Goal: Task Accomplishment & Management: Use online tool/utility

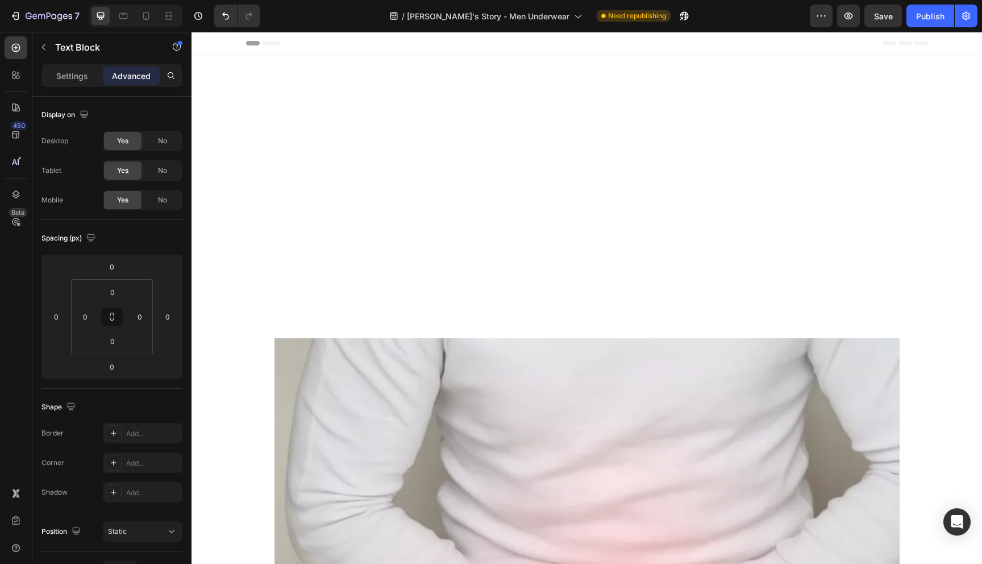
scroll to position [698, 0]
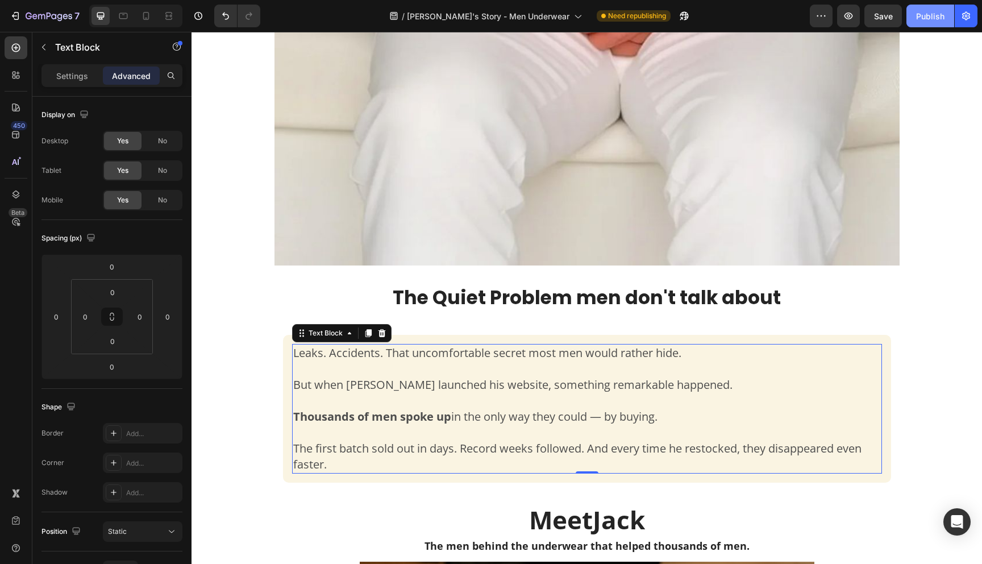
click at [937, 20] on div "Publish" at bounding box center [930, 16] width 28 height 12
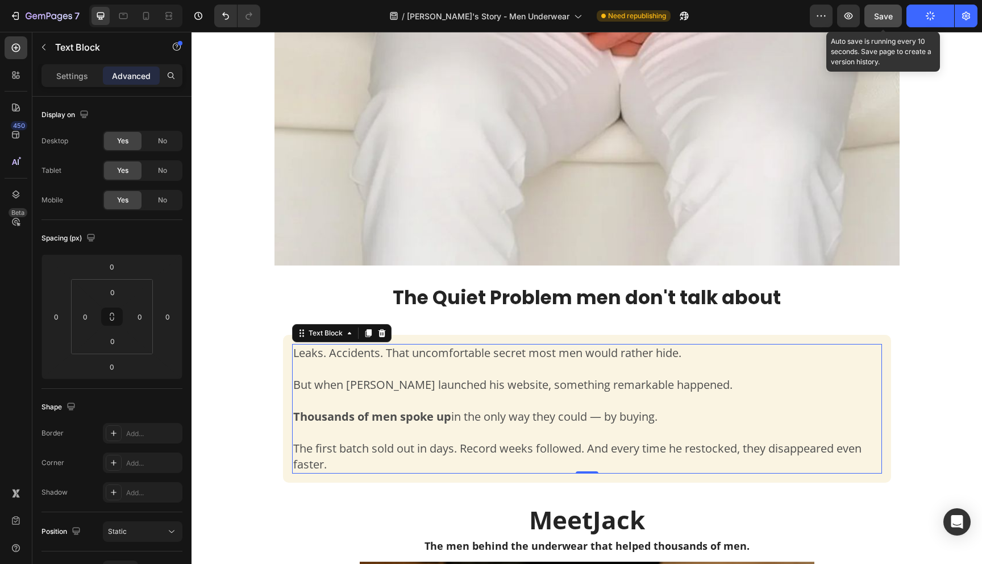
click at [881, 18] on span "Save" at bounding box center [883, 16] width 19 height 10
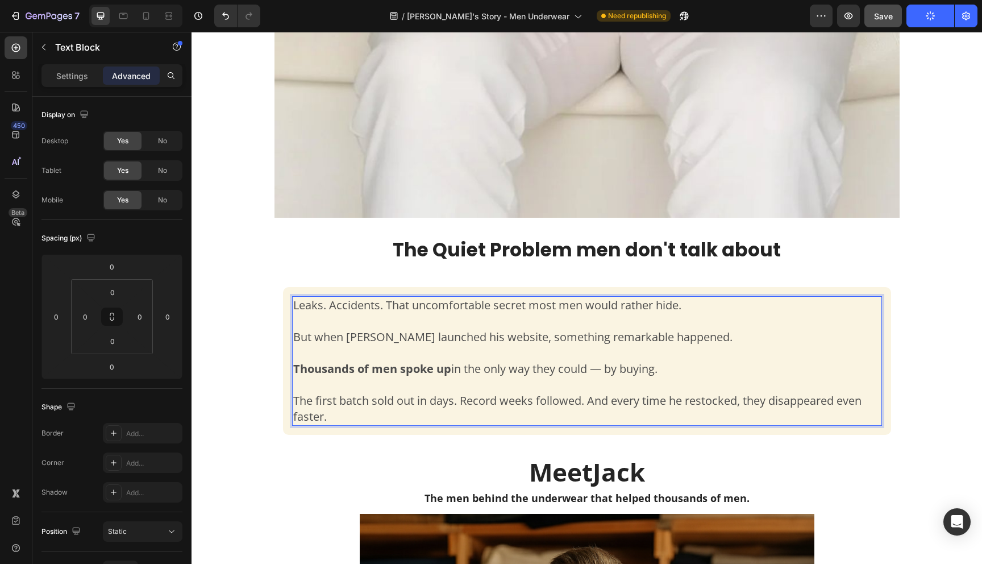
click at [505, 307] on span "Leaks. Accidents. That uncomfortable secret most men would rather hide." at bounding box center [487, 304] width 388 height 15
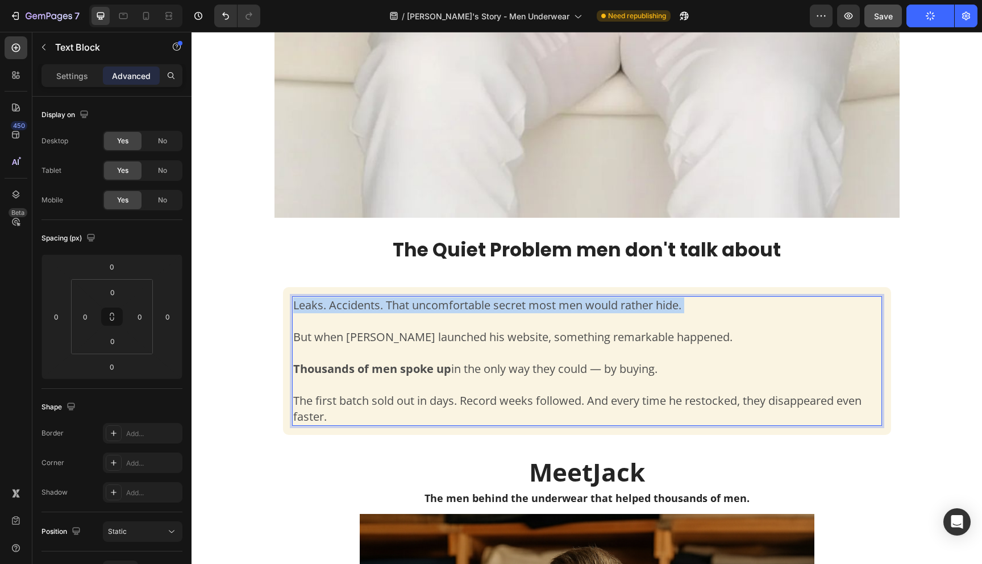
click at [505, 307] on span "Leaks. Accidents. That uncomfortable secret most men would rather hide." at bounding box center [487, 304] width 388 height 15
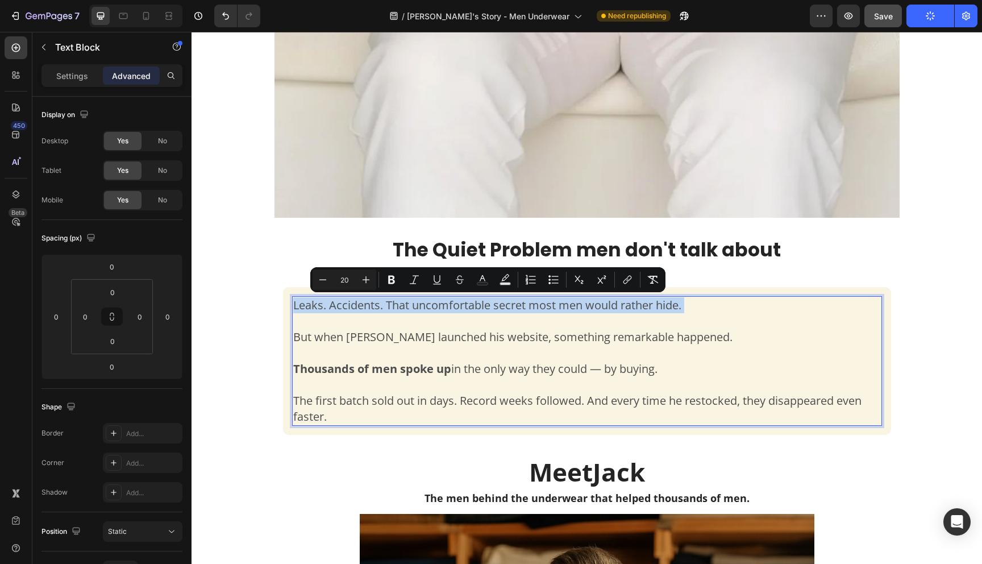
click at [459, 303] on span "Leaks. Accidents. That uncomfortable secret most men would rather hide." at bounding box center [487, 304] width 388 height 15
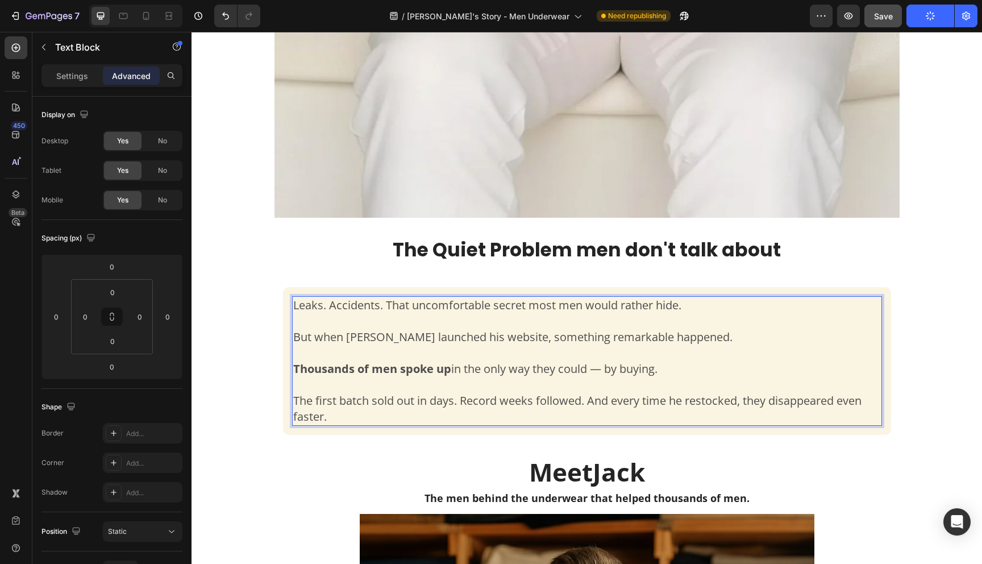
click at [372, 309] on span "Leaks. Accidents. That uncomfortable secret most men would rather hide." at bounding box center [487, 304] width 388 height 15
click at [373, 309] on span "Leaks. Accidents. That uncomfortable secret most men would rather hide." at bounding box center [487, 304] width 388 height 15
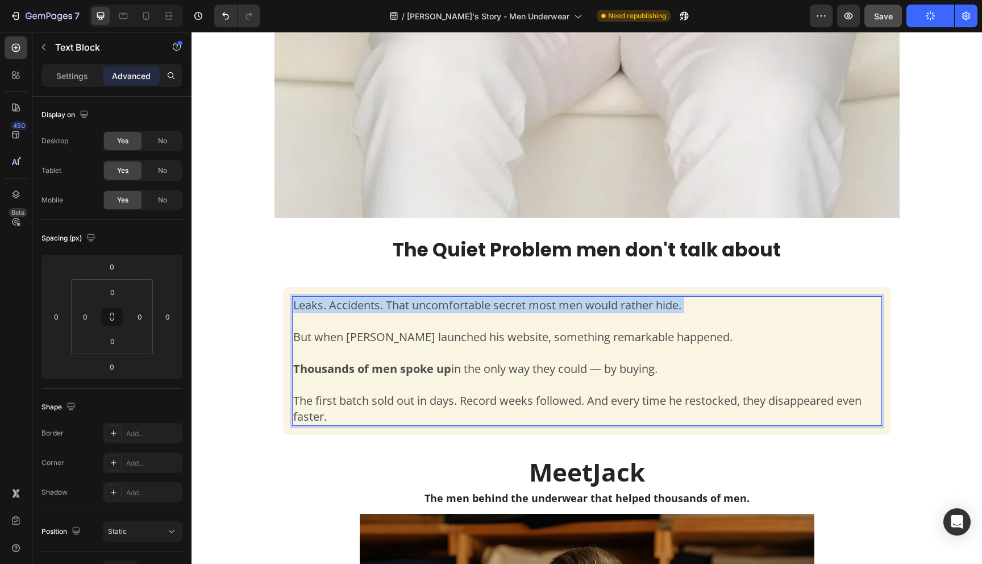
click at [373, 309] on span "Leaks. Accidents. That uncomfortable secret most men would rather hide." at bounding box center [487, 304] width 388 height 15
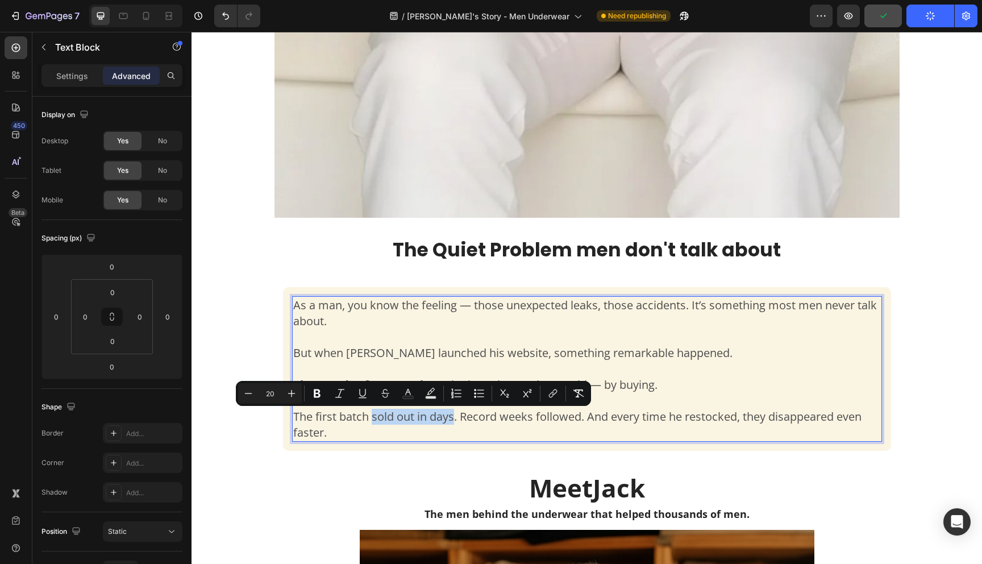
drag, startPoint x: 373, startPoint y: 423, endPoint x: 453, endPoint y: 421, distance: 79.6
click at [453, 421] on span "The first batch sold out in days. Record weeks followed. And every time he rest…" at bounding box center [577, 424] width 568 height 31
click at [458, 421] on span "The first batch sold out in days . Record weeks followed. And every time he res…" at bounding box center [575, 424] width 565 height 31
click at [380, 422] on span "The first batch sold out in days. Record weeks followed. And every time he rest…" at bounding box center [577, 424] width 568 height 31
drag, startPoint x: 372, startPoint y: 422, endPoint x: 456, endPoint y: 422, distance: 84.1
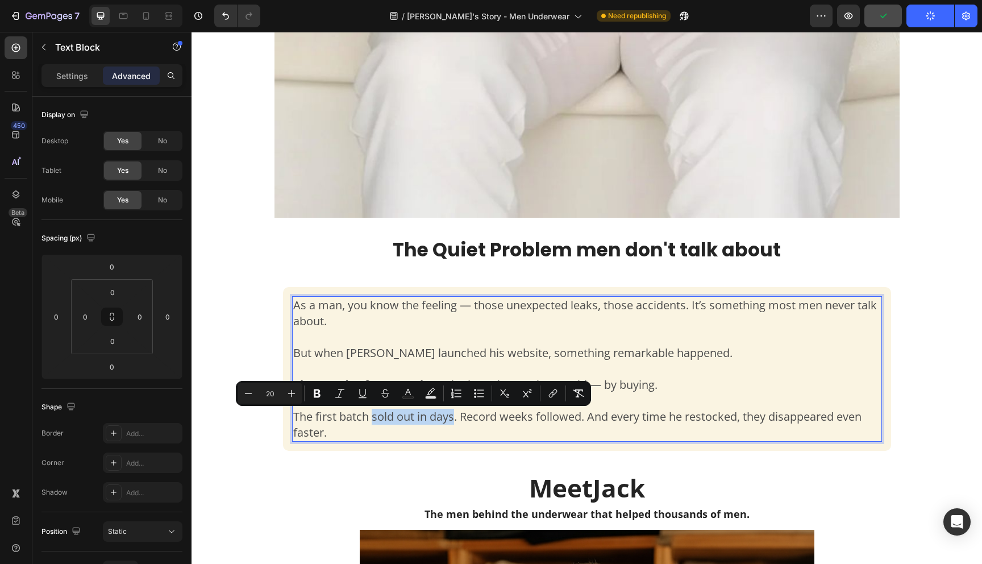
click at [456, 422] on span "The first batch sold out in days. Record weeks followed. And every time he rest…" at bounding box center [577, 424] width 568 height 31
click at [144, 16] on icon at bounding box center [146, 16] width 6 height 8
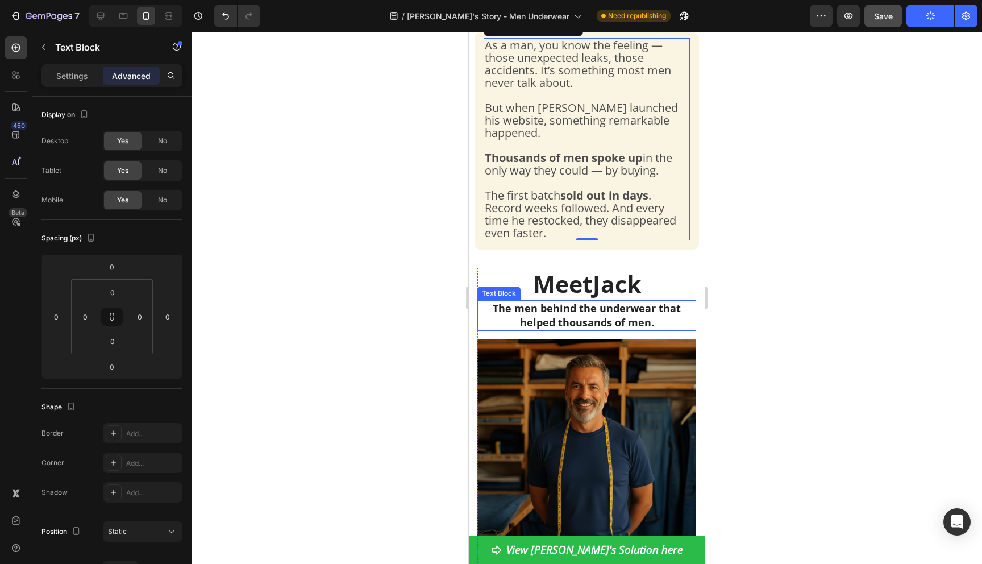
scroll to position [537, 0]
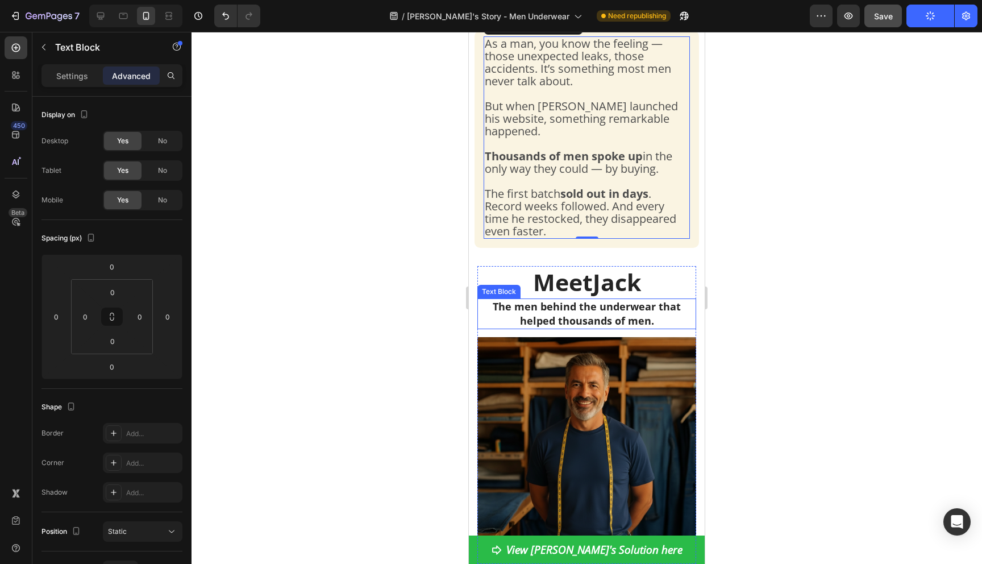
click at [562, 309] on p "The men behind the underwear that helped thousands of men." at bounding box center [587, 314] width 217 height 28
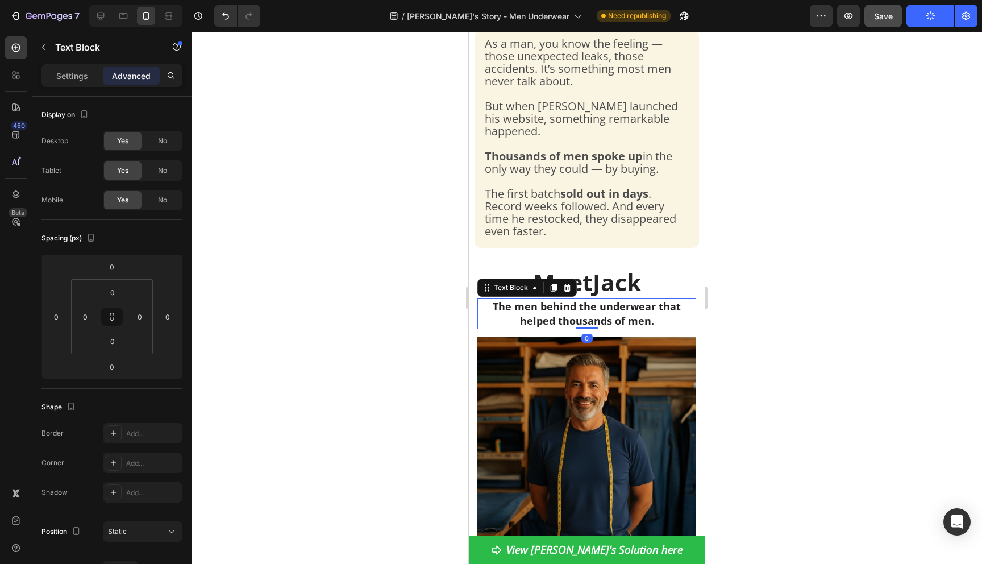
click at [573, 300] on p "The men behind the underwear that helped thousands of men." at bounding box center [587, 314] width 217 height 28
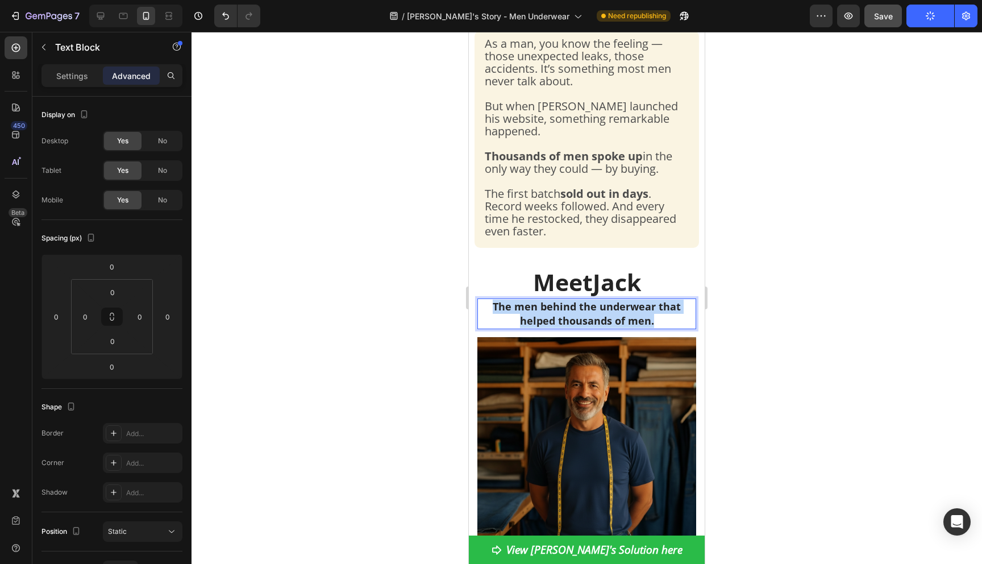
click at [573, 300] on p "The men behind the underwear that helped thousands of men." at bounding box center [587, 314] width 217 height 28
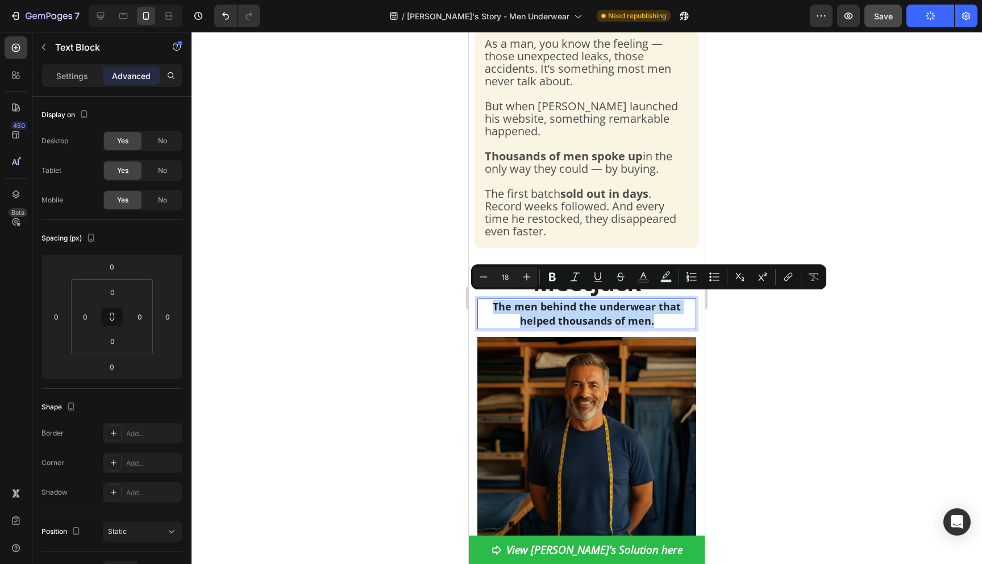
copy p "The men behind the underwear that helped thousands of men."
click at [573, 303] on p "The men behind the underwear that helped thousands of men." at bounding box center [587, 314] width 217 height 28
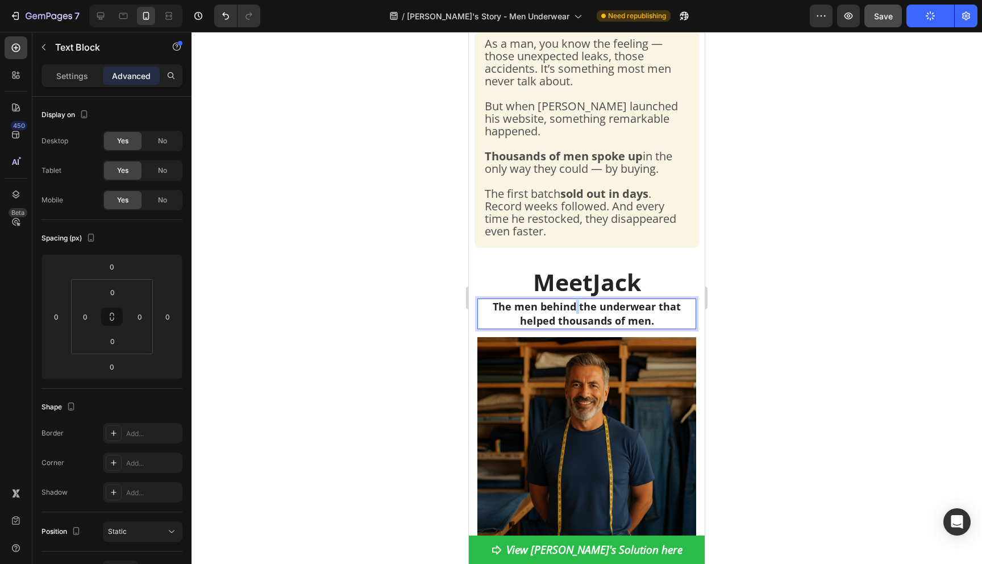
click at [573, 303] on p "The men behind the underwear that helped thousands of men." at bounding box center [587, 314] width 217 height 28
click at [558, 306] on p "The men behind the underwear that helped thousands of men." at bounding box center [587, 314] width 217 height 28
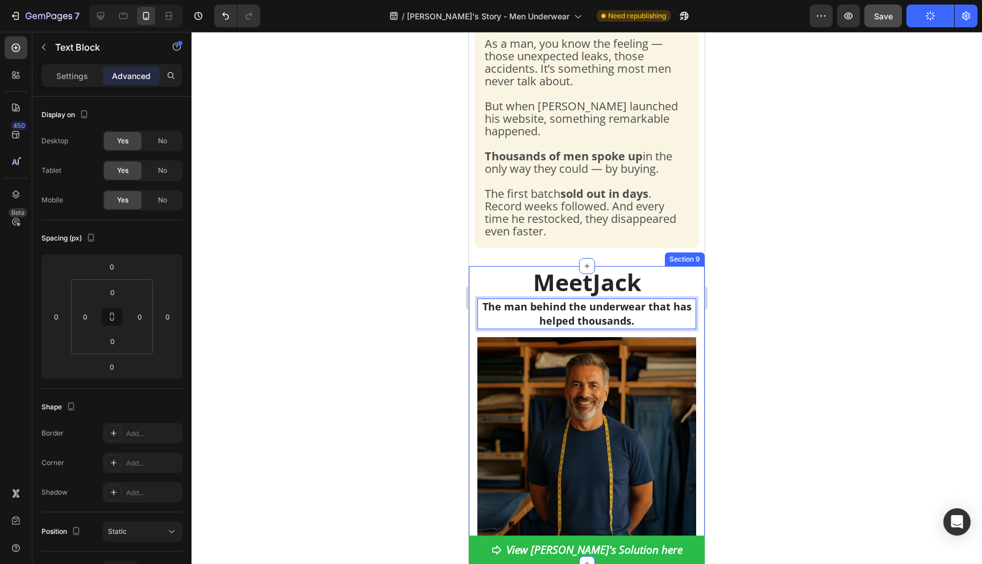
click at [767, 300] on div at bounding box center [587, 298] width 791 height 532
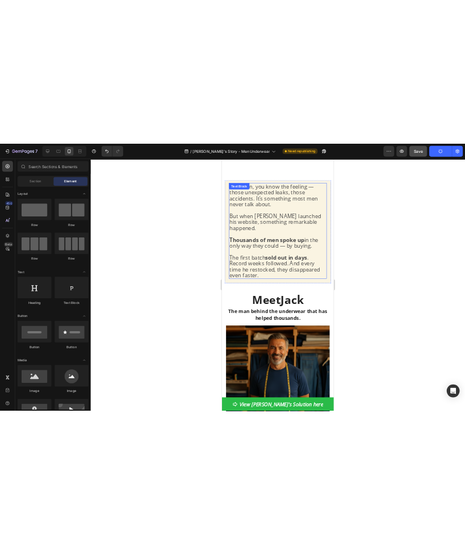
scroll to position [486, 0]
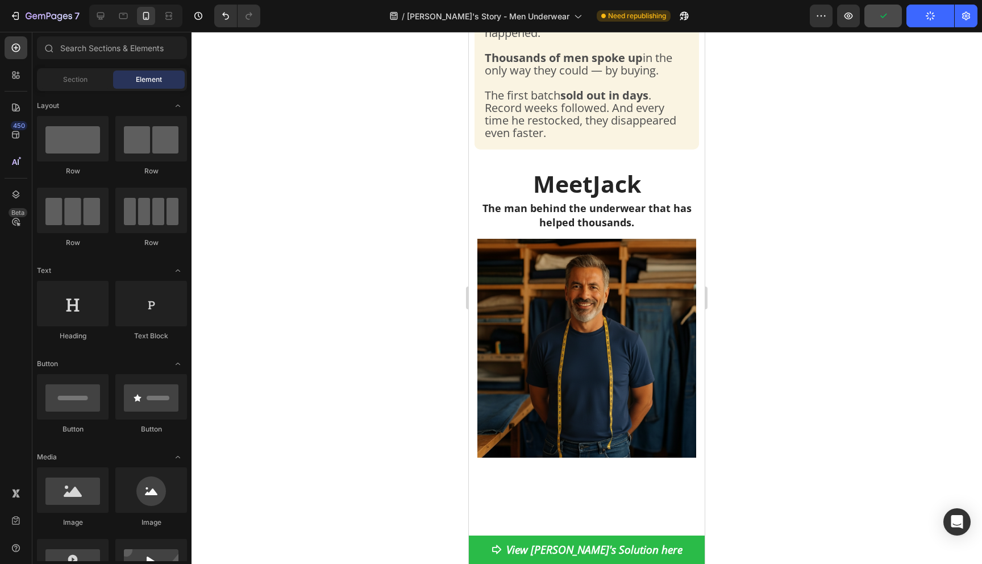
click at [786, 340] on div at bounding box center [587, 298] width 791 height 532
click at [614, 140] on span "The first batch sold out in days . Record weeks followed. And every time he res…" at bounding box center [581, 114] width 192 height 53
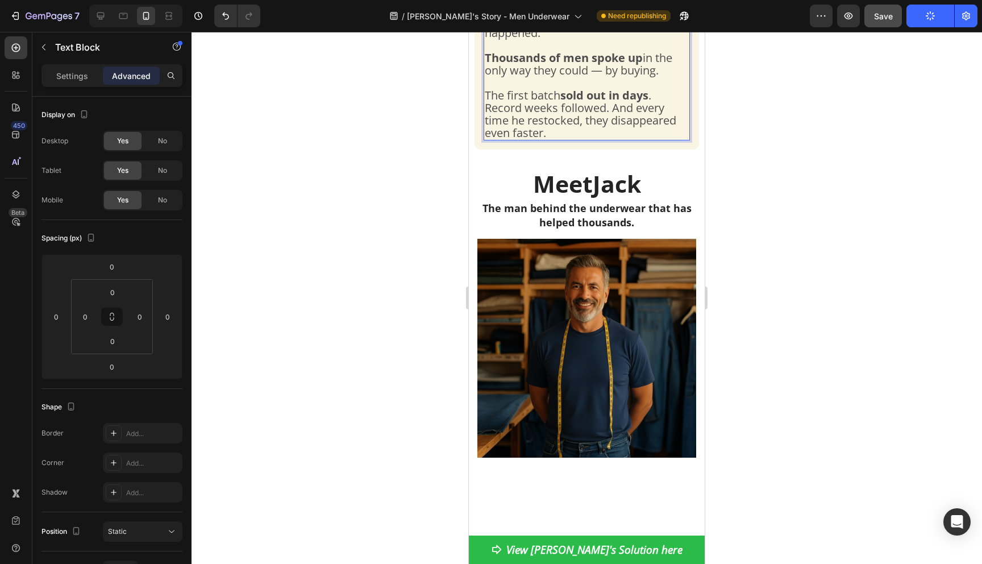
click at [563, 139] on p "As a man, you know the feeling — those unexpected leaks, those accidents. It’s …" at bounding box center [587, 39] width 204 height 200
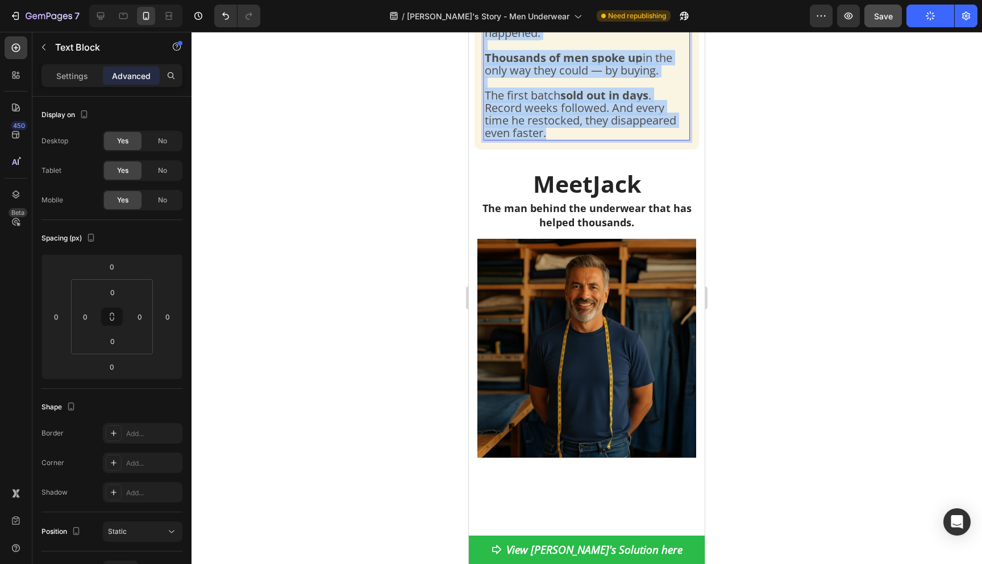
drag, startPoint x: 555, startPoint y: 273, endPoint x: 487, endPoint y: 93, distance: 192.6
click at [487, 93] on p "As a man, you know the feeling — those unexpected leaks, those accidents. It’s …" at bounding box center [587, 39] width 204 height 200
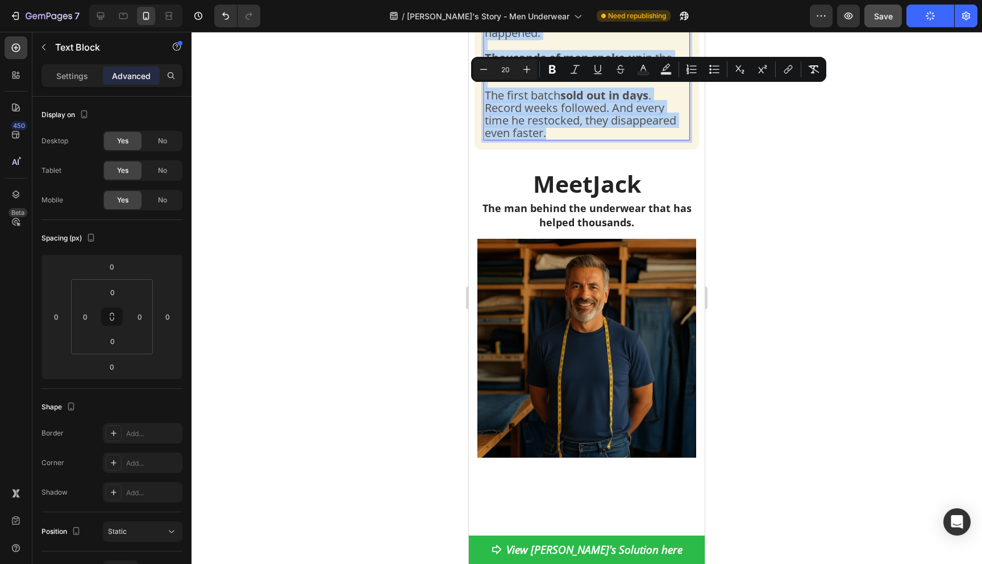
copy p "As a man, you know the feeling — those unexpected leaks, those accidents. It’s …"
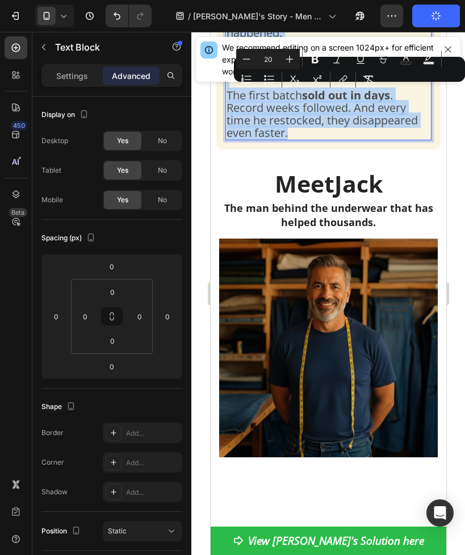
scroll to position [465, 0]
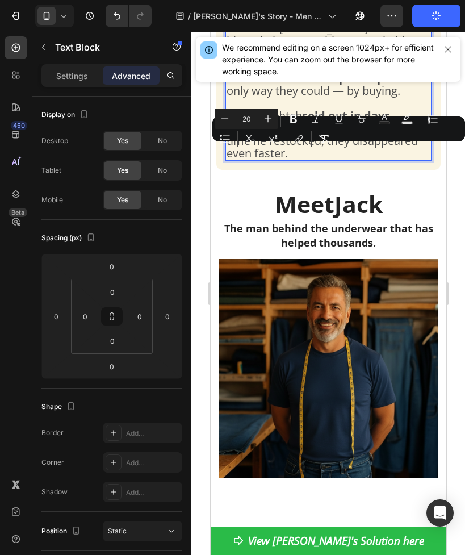
drag, startPoint x: 277, startPoint y: 156, endPoint x: 259, endPoint y: 157, distance: 18.8
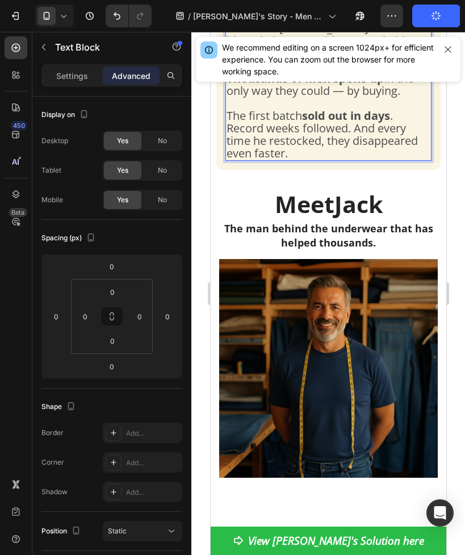
click at [272, 61] on span "But when [PERSON_NAME] launched his website, something remarkable happened." at bounding box center [322, 40] width 193 height 40
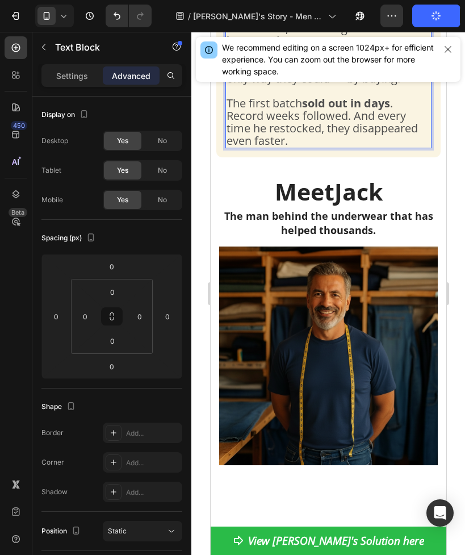
scroll to position [479, 0]
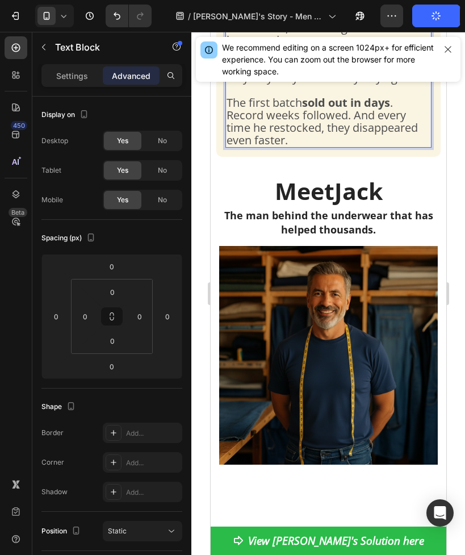
click at [396, 148] on span "The first batch sold out in days . Record weeks followed. And every time he res…" at bounding box center [322, 121] width 192 height 53
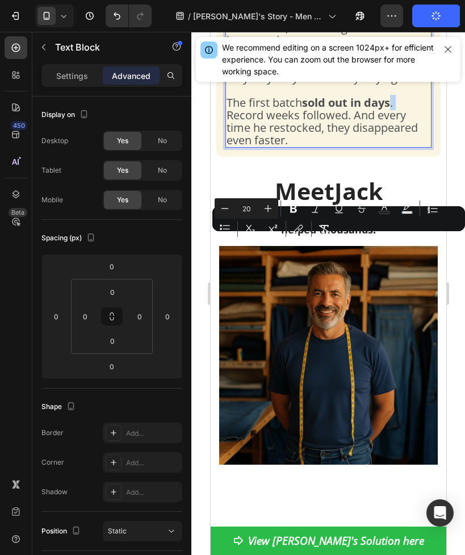
click at [395, 148] on span "The first batch sold out in days . Record weeks followed. And every time he res…" at bounding box center [322, 121] width 192 height 53
click at [289, 211] on icon "Editor contextual toolbar" at bounding box center [293, 208] width 11 height 11
click at [297, 210] on icon "Editor contextual toolbar" at bounding box center [293, 208] width 11 height 11
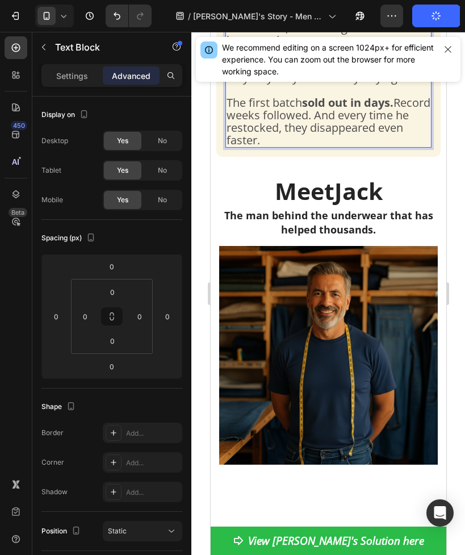
click at [311, 148] on span "The first batch sold out in days. Record weeks followed. And every time he rest…" at bounding box center [328, 121] width 204 height 53
click at [339, 148] on span "The first batch sold out in days. Record weeks followed. And every time he rest…" at bounding box center [328, 121] width 204 height 53
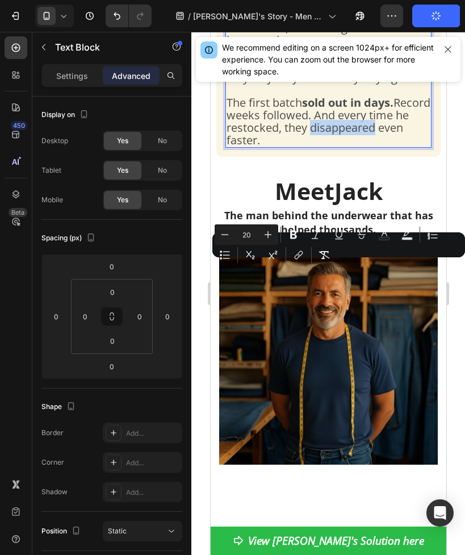
drag, startPoint x: 354, startPoint y: 270, endPoint x: 419, endPoint y: 275, distance: 66.1
click at [419, 147] on p "As a man, you know the feeling — those unexpected leaks, those accidents. It’s …" at bounding box center [328, 47] width 204 height 200
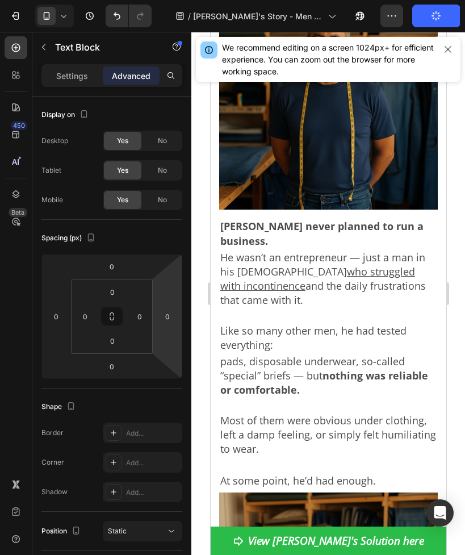
scroll to position [885, 0]
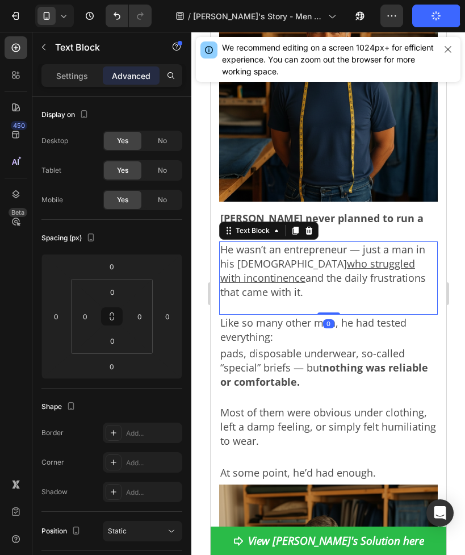
click at [302, 243] on p "He wasn’t an entrepreneur — just a man in his 50s who struggled with incontinen…" at bounding box center [328, 278] width 217 height 71
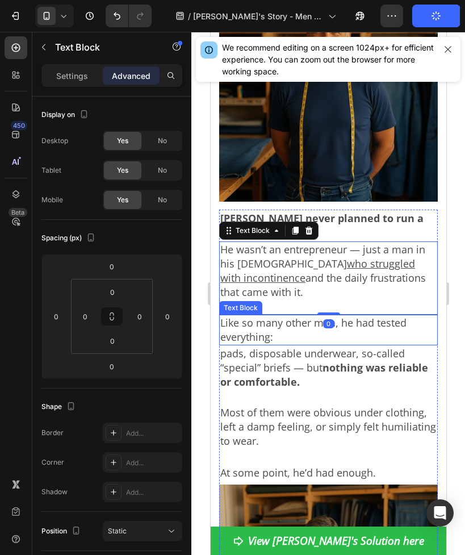
click at [301, 316] on p "Like so many other men, he had tested everything:" at bounding box center [328, 330] width 217 height 28
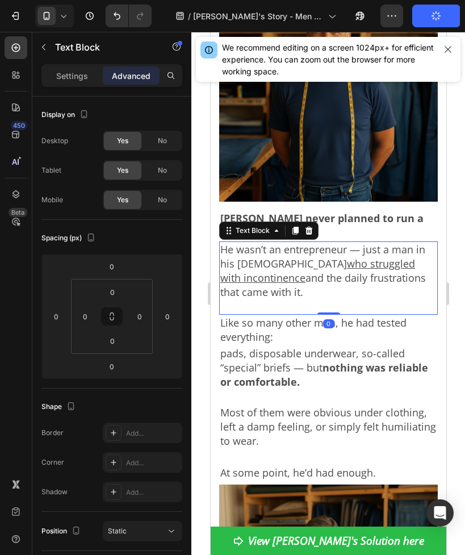
click at [277, 243] on p "He wasn’t an entrepreneur — just a man in his 50s who struggled with incontinen…" at bounding box center [328, 278] width 217 height 71
click at [290, 243] on p "He wasn’t an entrepreneur — just a man in his 50s who struggled with incontinen…" at bounding box center [328, 278] width 217 height 71
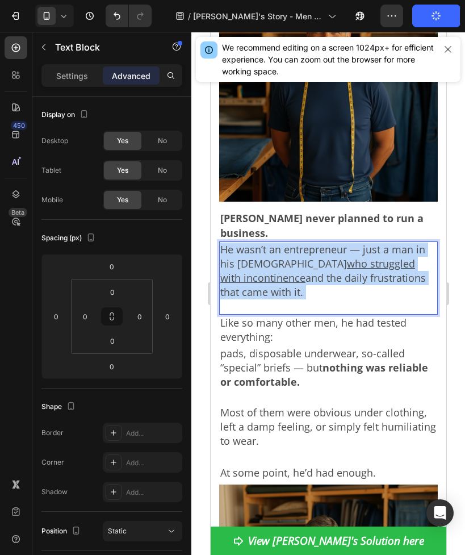
click at [290, 243] on p "He wasn’t an entrepreneur — just a man in his 50s who struggled with incontinen…" at bounding box center [328, 278] width 217 height 71
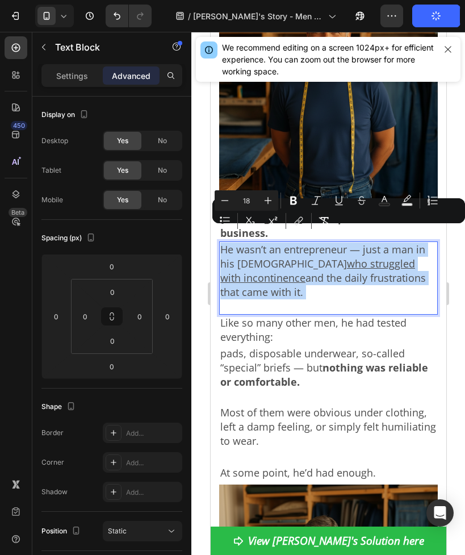
copy p "He wasn’t an entrepreneur — just a man in his 50s who struggled with incontinen…"
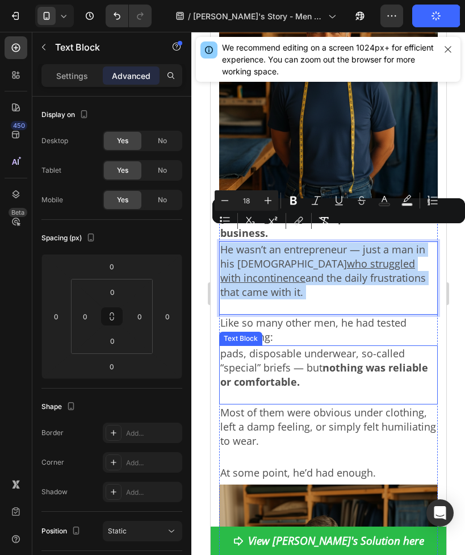
click at [260, 347] on p "pads, disposable underwear, so-called “special” briefs — but nothing was reliab…" at bounding box center [328, 375] width 217 height 57
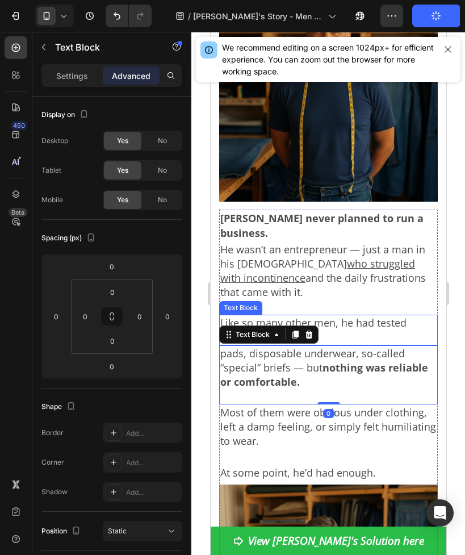
click at [347, 316] on p "Like so many other men, he had tested everything:" at bounding box center [328, 330] width 217 height 28
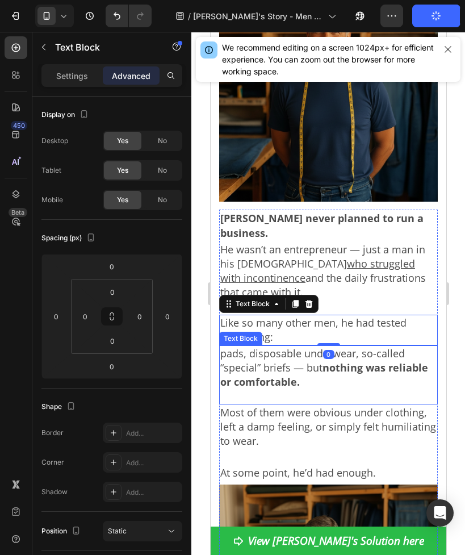
click at [268, 361] on strong "nothing was reliable or comfortable." at bounding box center [324, 375] width 208 height 28
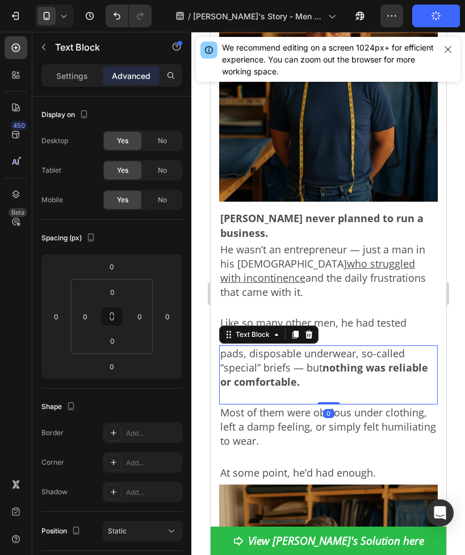
scroll to position [908, 0]
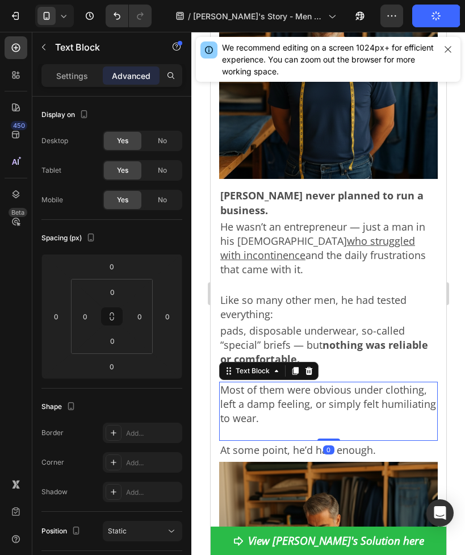
click at [271, 383] on p "Most of them were obvious under clothing, left a damp feeling, or simply felt h…" at bounding box center [328, 411] width 217 height 57
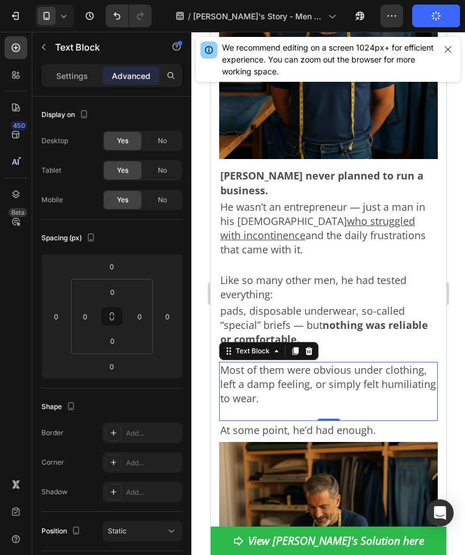
scroll to position [950, 0]
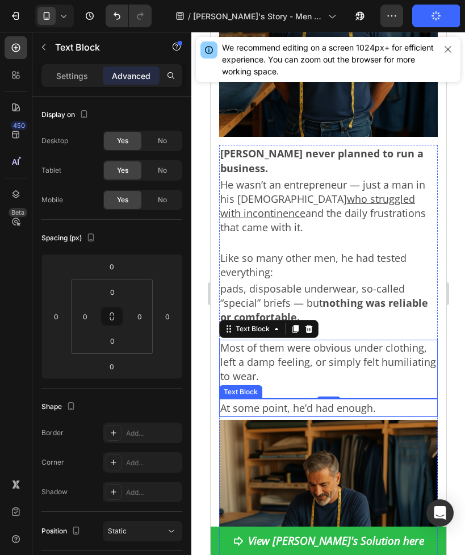
click at [296, 400] on p "At some point, he’d had enough." at bounding box center [328, 408] width 217 height 16
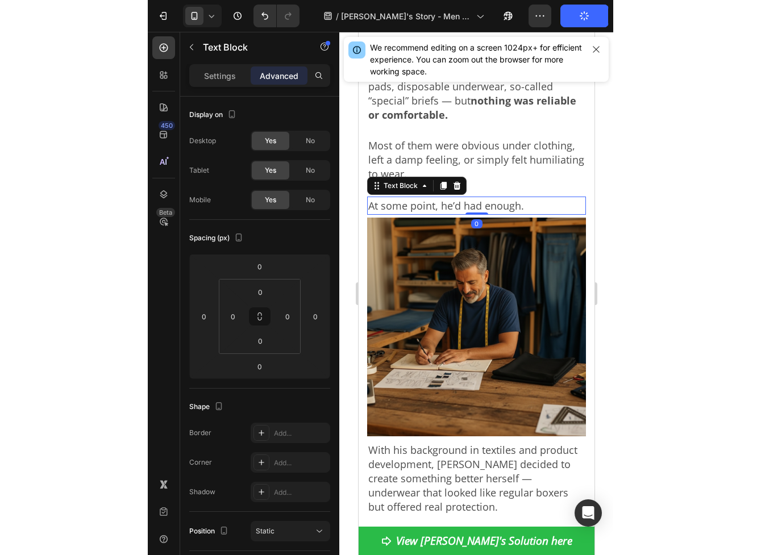
scroll to position [1205, 0]
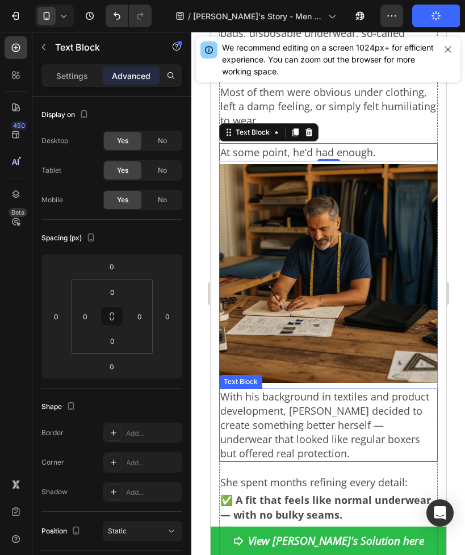
click at [300, 390] on p "With his background in textiles and product development, [PERSON_NAME] decided …" at bounding box center [328, 425] width 217 height 71
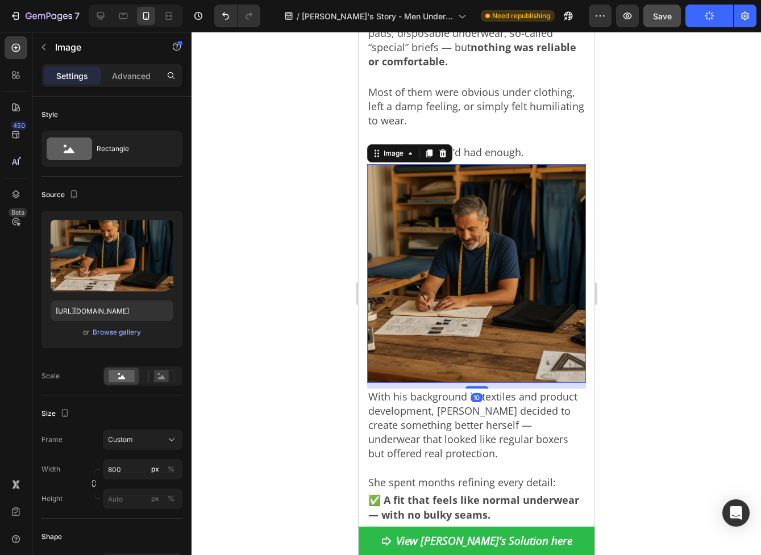
click at [517, 215] on img at bounding box center [476, 273] width 219 height 219
click at [123, 331] on div "Browse gallery" at bounding box center [117, 332] width 48 height 10
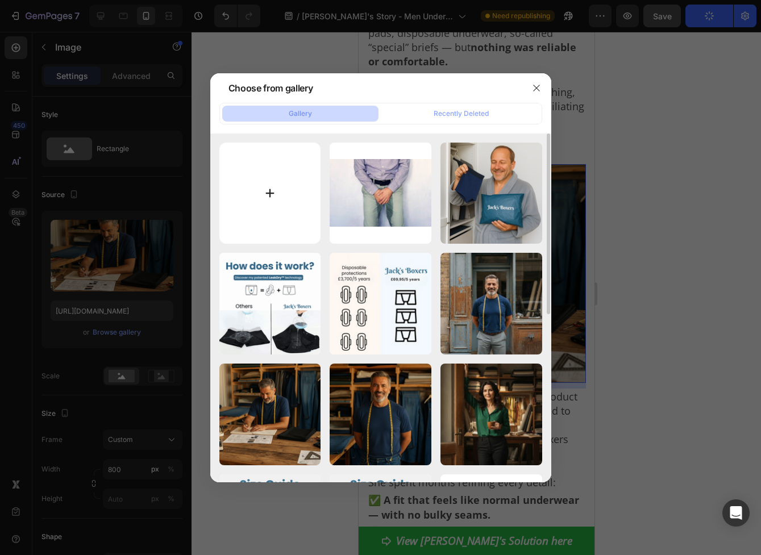
click at [293, 200] on input "file" at bounding box center [270, 194] width 102 height 102
type input "C:\fakepath\istockphoto-1283257162-612x612.jpg"
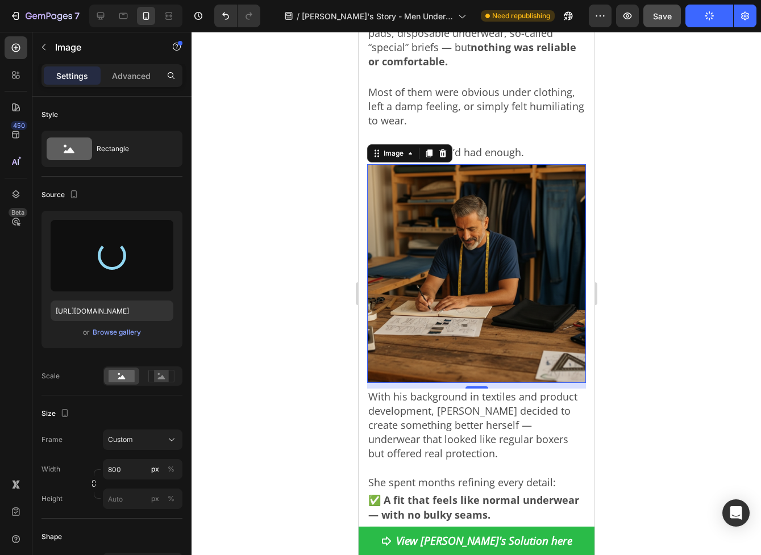
type input "[URL][DOMAIN_NAME]"
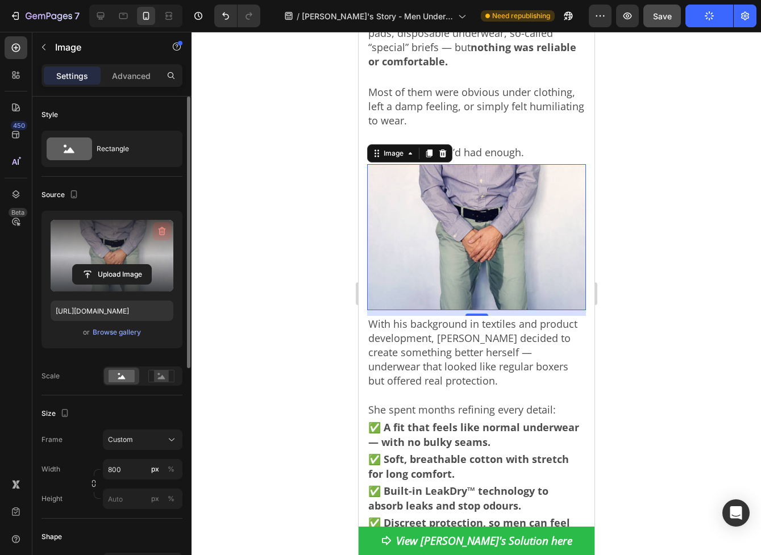
click at [160, 231] on icon "button" at bounding box center [162, 231] width 7 height 9
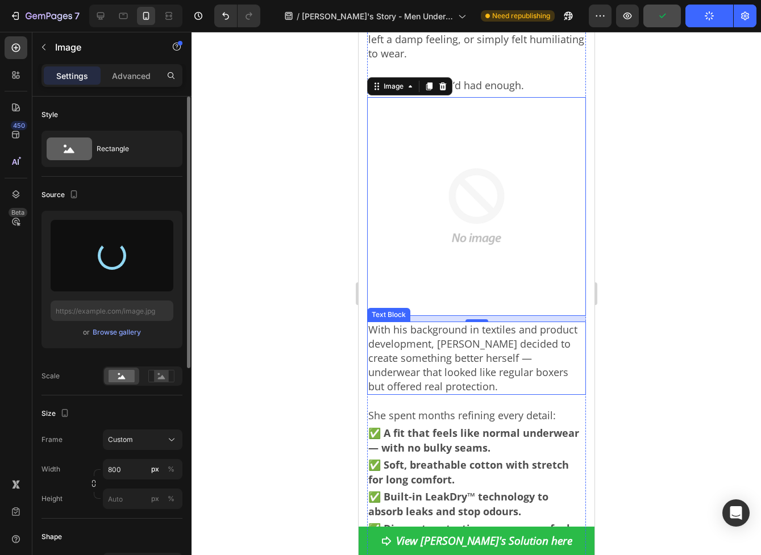
type input "https://cdn.shopify.com/s/files/1/0690/6354/0925/files/gempages_557558675238028…"
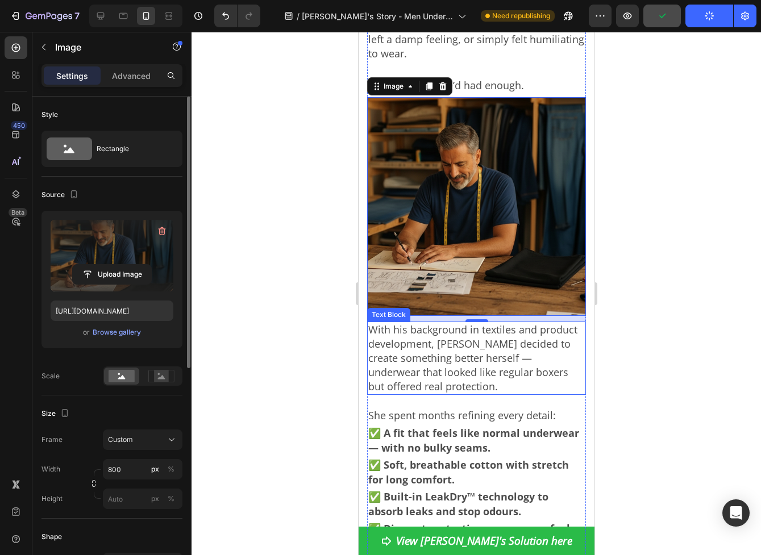
scroll to position [1277, 0]
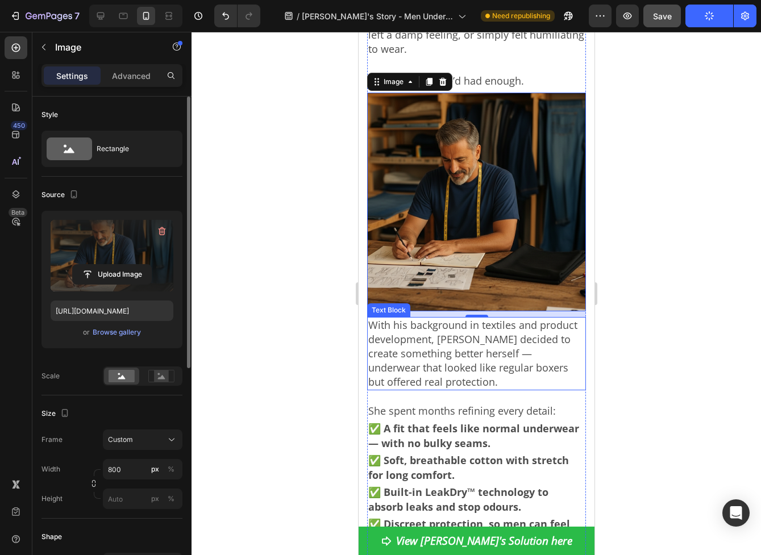
click at [469, 332] on p "With his background in textiles and product development, [PERSON_NAME] decided …" at bounding box center [476, 353] width 217 height 71
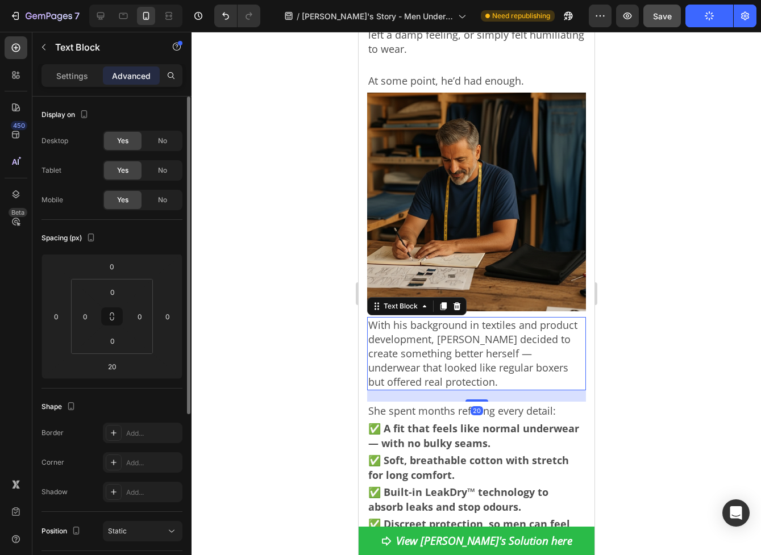
click at [622, 368] on div at bounding box center [476, 293] width 569 height 523
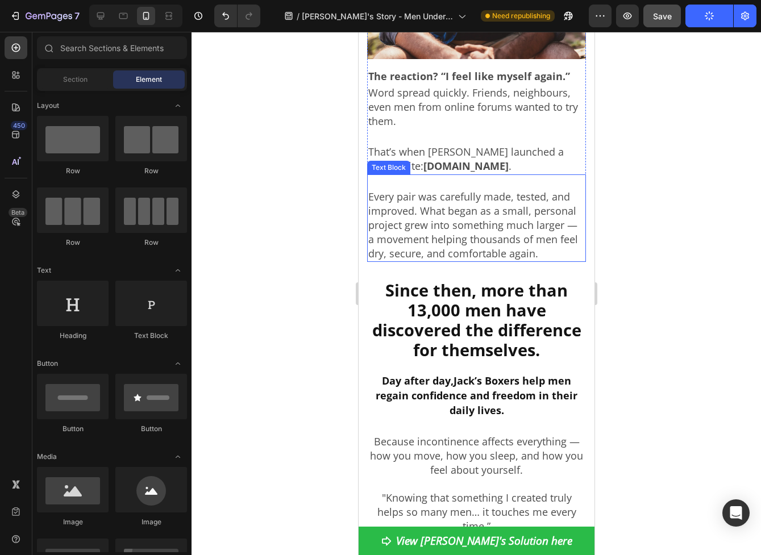
scroll to position [2083, 0]
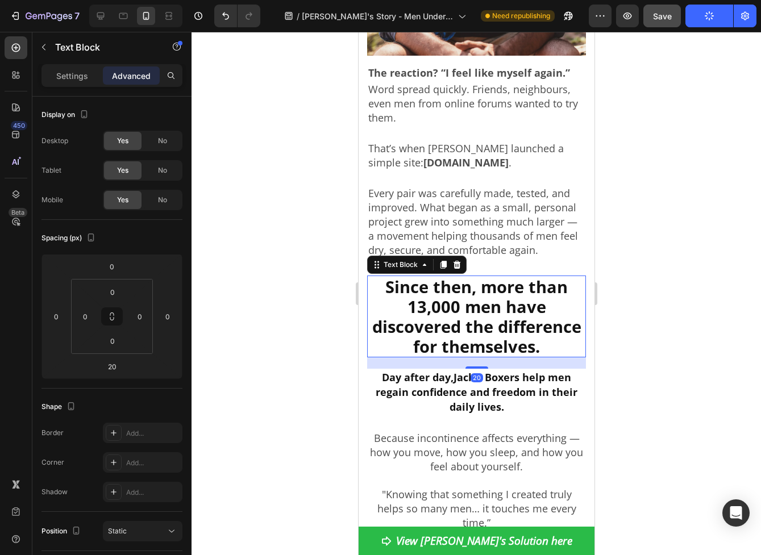
click at [475, 277] on p "Since then, more than 13,000 men have discovered the difference for themselves." at bounding box center [476, 317] width 217 height 80
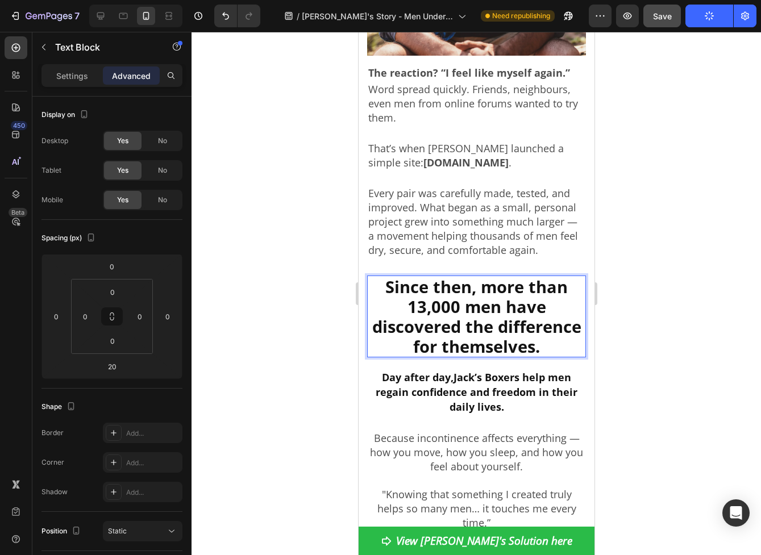
click at [472, 277] on p "Since then, more than 13,000 men have discovered the difference for themselves." at bounding box center [476, 317] width 217 height 80
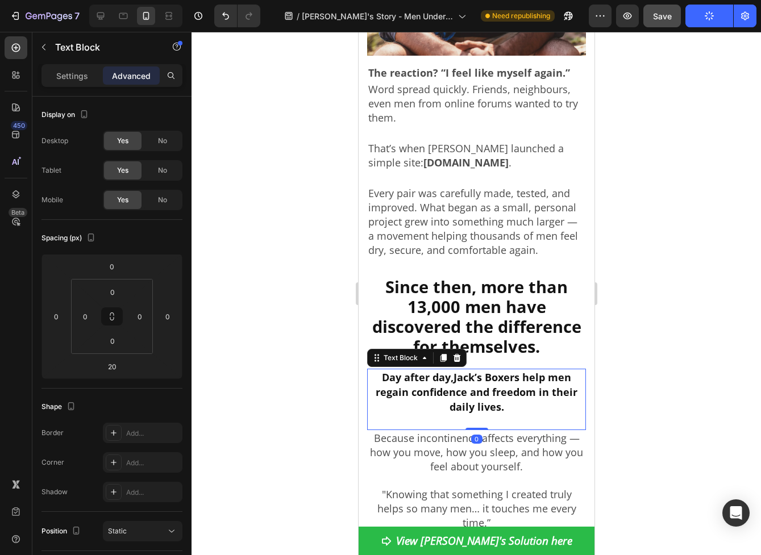
click at [460, 371] on strong "Jack" at bounding box center [463, 378] width 21 height 14
click at [464, 431] on p "Because incontinence affects everything — how you move, how you sleep, and how …" at bounding box center [476, 452] width 217 height 43
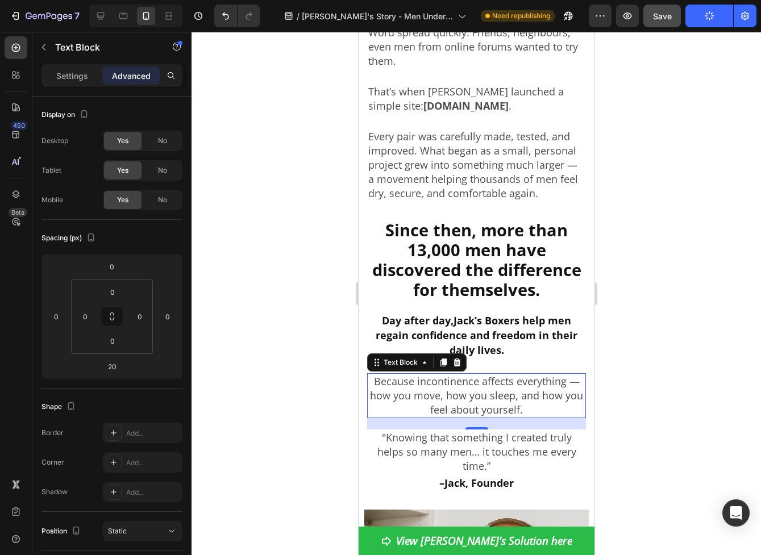
scroll to position [2150, 0]
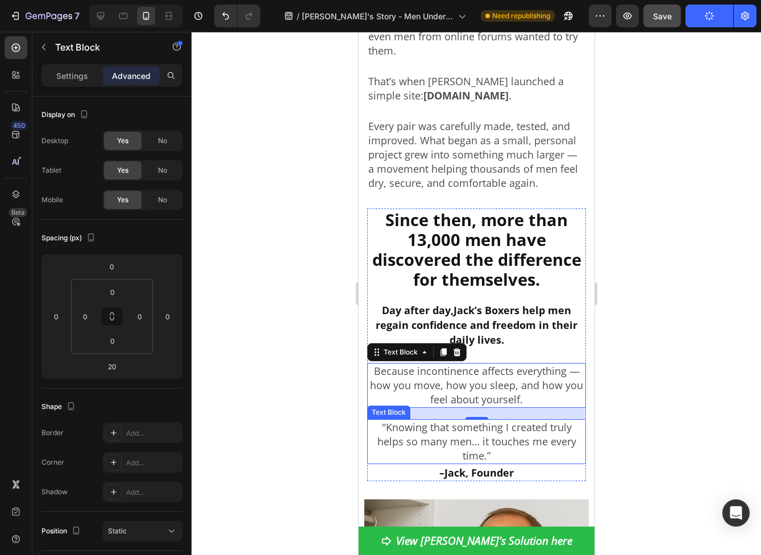
click at [510, 421] on p ""Knowing that something I created truly helps so many men… it touches me every …" at bounding box center [476, 442] width 217 height 43
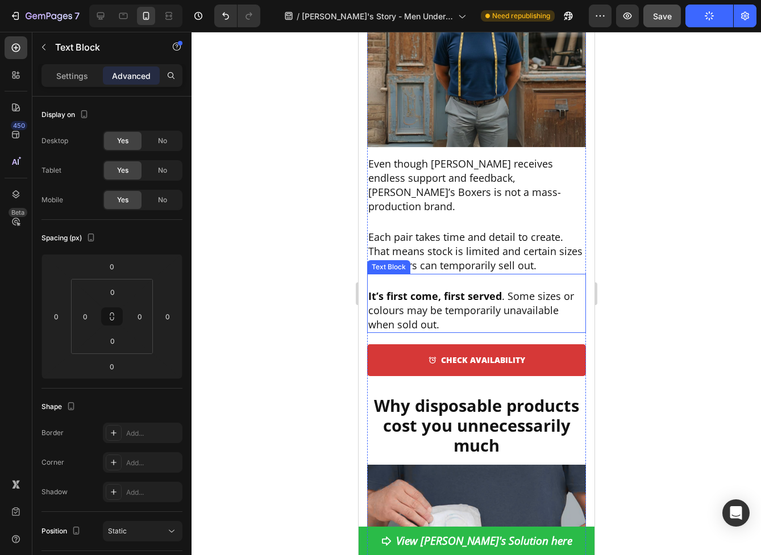
scroll to position [3648, 0]
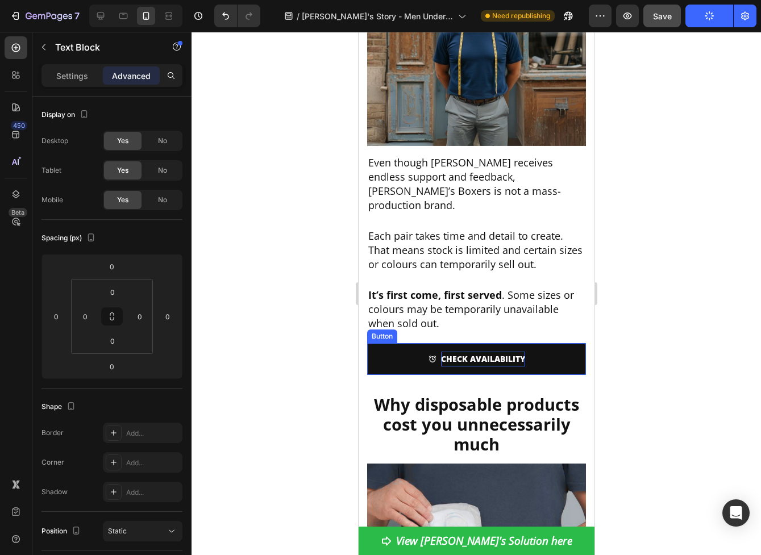
click at [517, 352] on p "CHECK AVAILABILITY" at bounding box center [482, 359] width 84 height 15
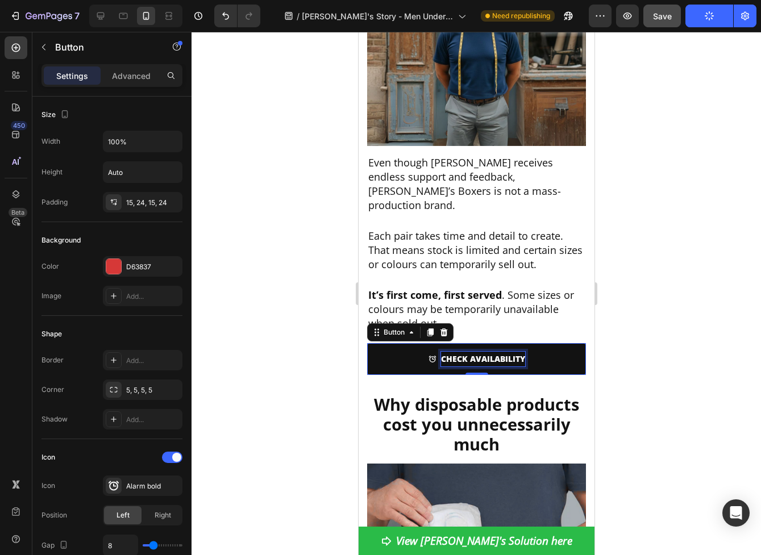
click at [510, 352] on p "CHECK AVAILABILITY" at bounding box center [482, 359] width 84 height 15
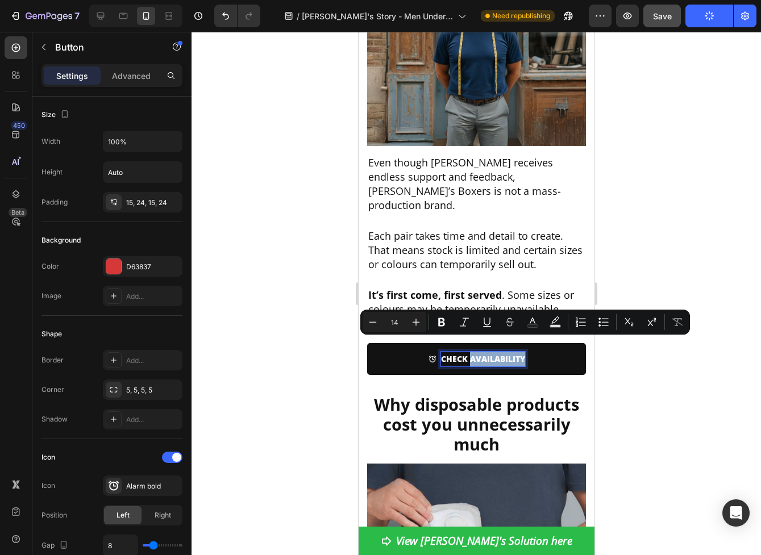
click at [523, 352] on p "CHECK AVAILABILITY" at bounding box center [482, 359] width 84 height 15
click at [495, 352] on p "CHECK AVAILABILITY" at bounding box center [482, 359] width 84 height 15
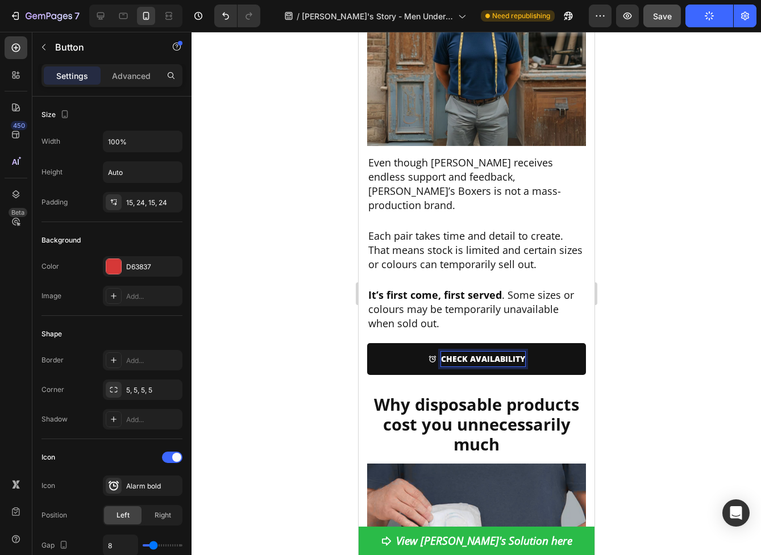
click at [522, 352] on p "CHECK AVAILABILITY" at bounding box center [482, 359] width 84 height 15
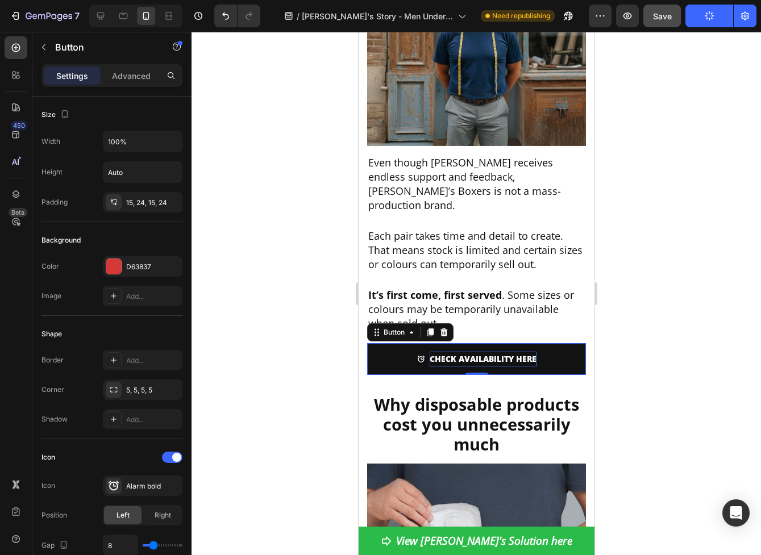
click at [615, 357] on div at bounding box center [476, 293] width 569 height 523
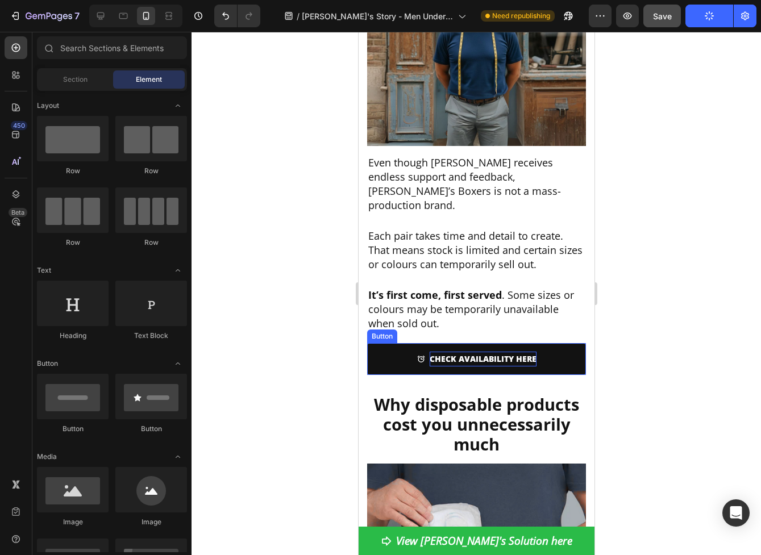
click at [497, 352] on p "CHECK AVAILABILITY HERE" at bounding box center [482, 359] width 107 height 15
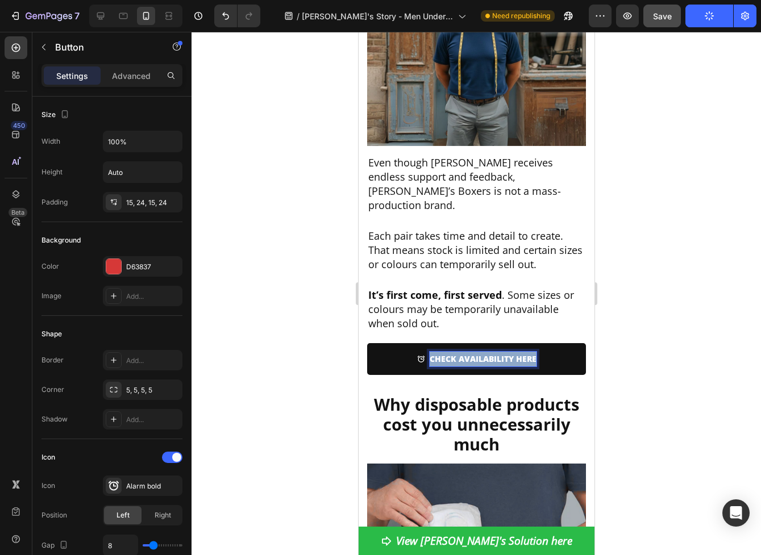
click at [497, 352] on p "CHECK AVAILABILITY HERE" at bounding box center [482, 359] width 107 height 15
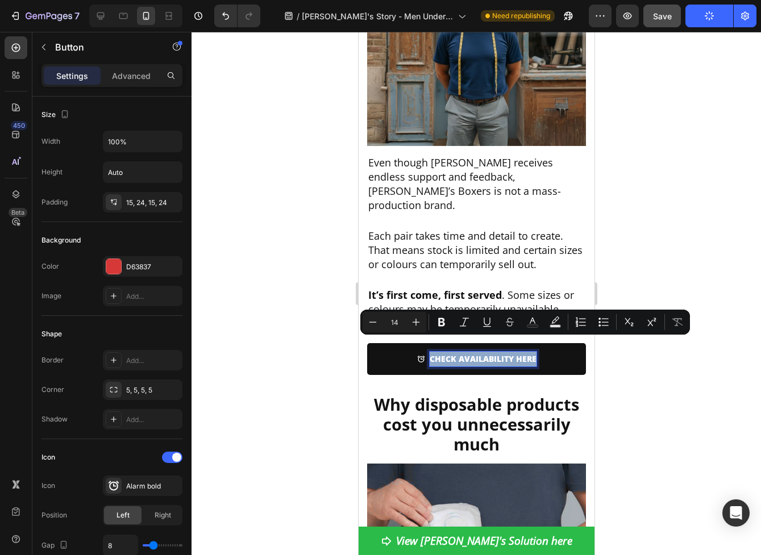
copy p "CHECK AVAILABILITY HERE"
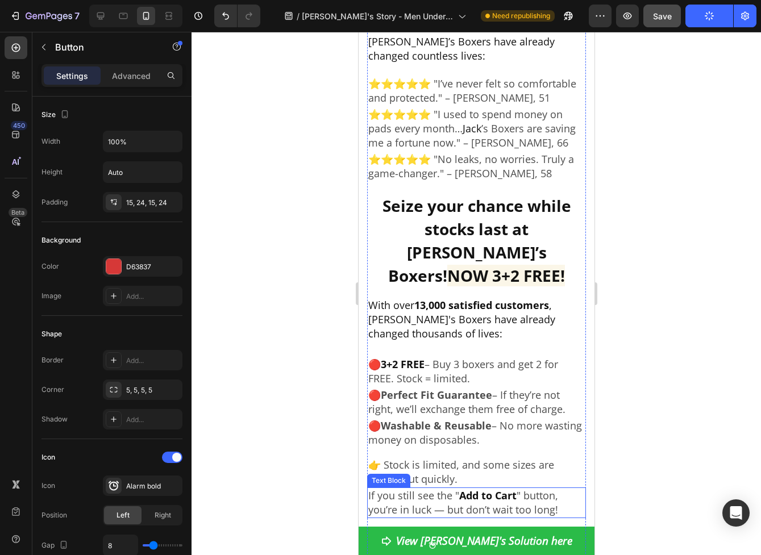
scroll to position [4784, 0]
click at [490, 489] on strong "Add to Cart" at bounding box center [487, 496] width 57 height 14
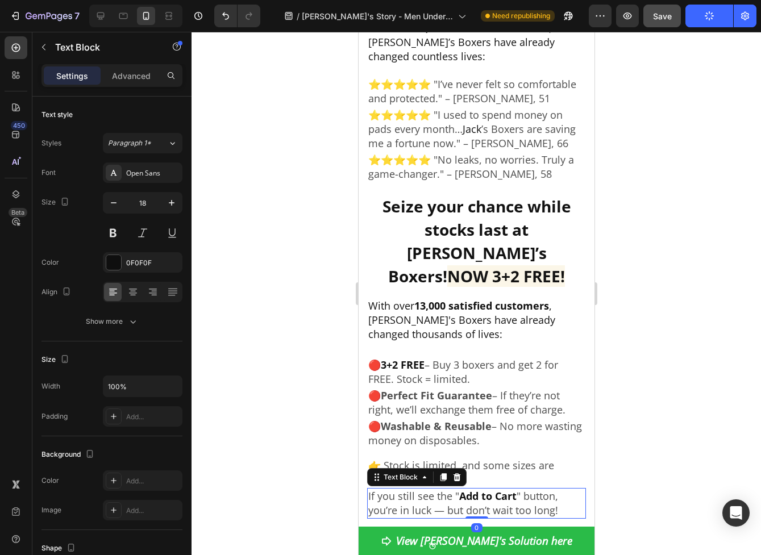
click at [490, 489] on strong "Add to Cart" at bounding box center [487, 496] width 57 height 14
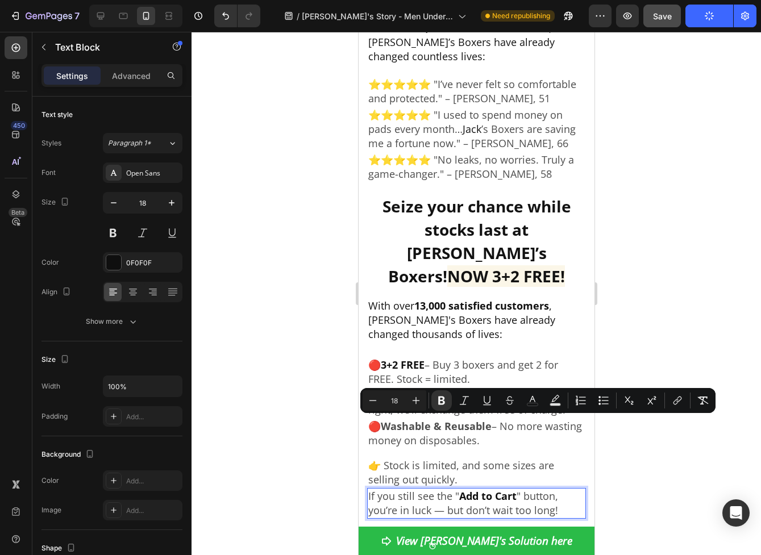
click at [509, 489] on strong "Add to Cart" at bounding box center [487, 496] width 57 height 14
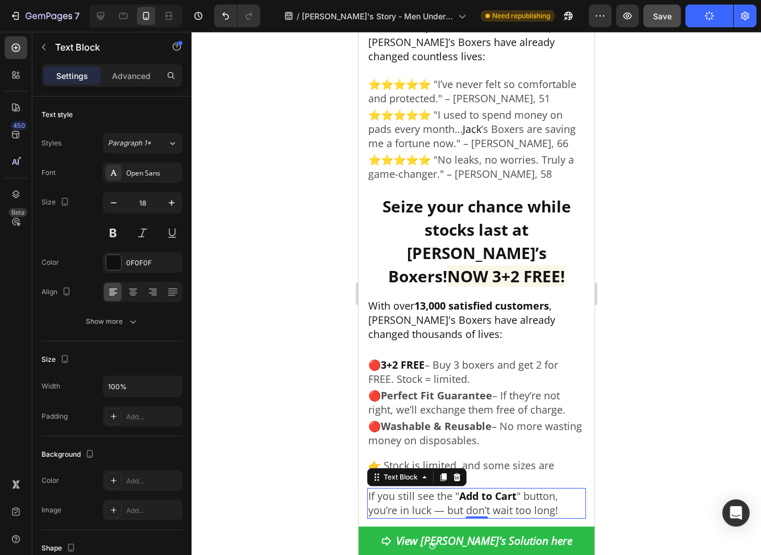
click at [625, 413] on div at bounding box center [476, 293] width 569 height 523
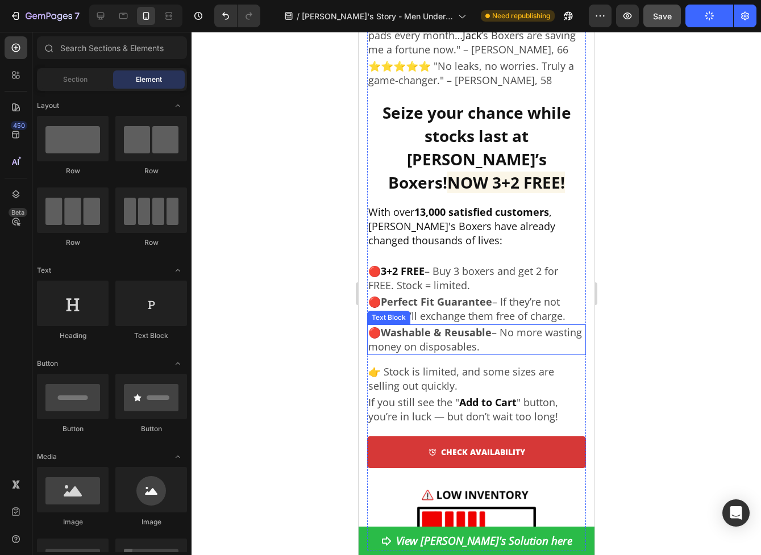
scroll to position [4879, 0]
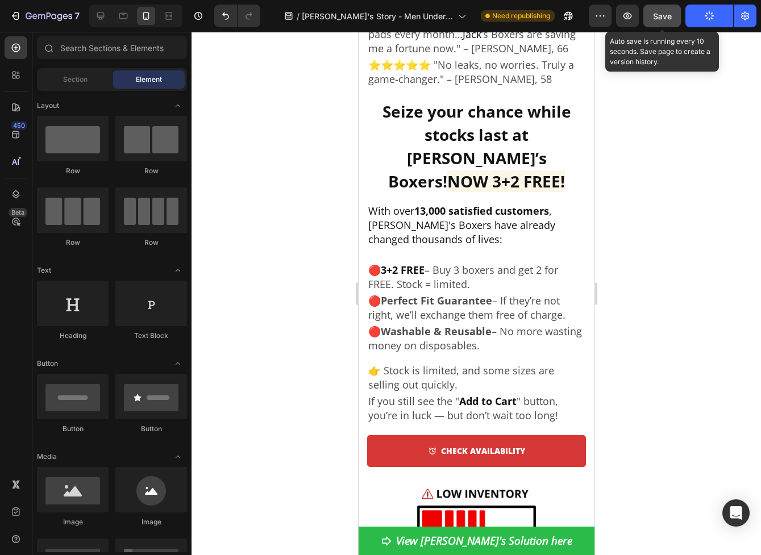
click at [669, 13] on span "Save" at bounding box center [662, 16] width 19 height 10
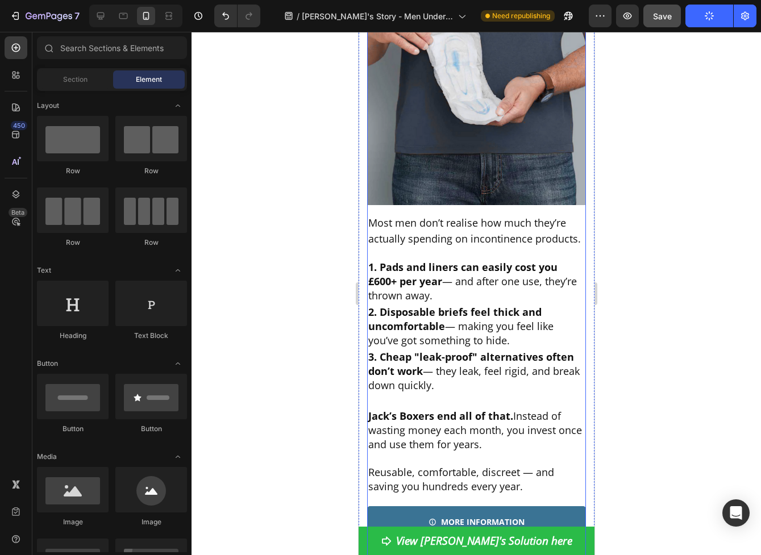
scroll to position [4127, 0]
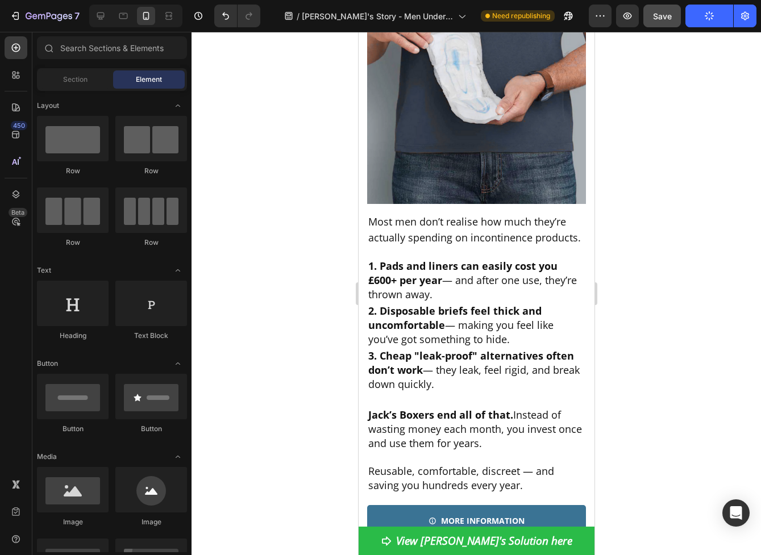
click at [712, 12] on icon "button" at bounding box center [709, 16] width 13 height 13
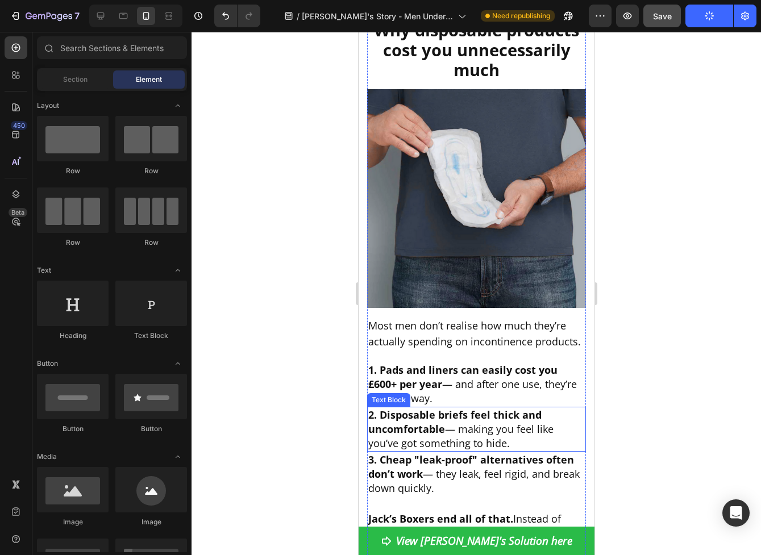
scroll to position [4022, 0]
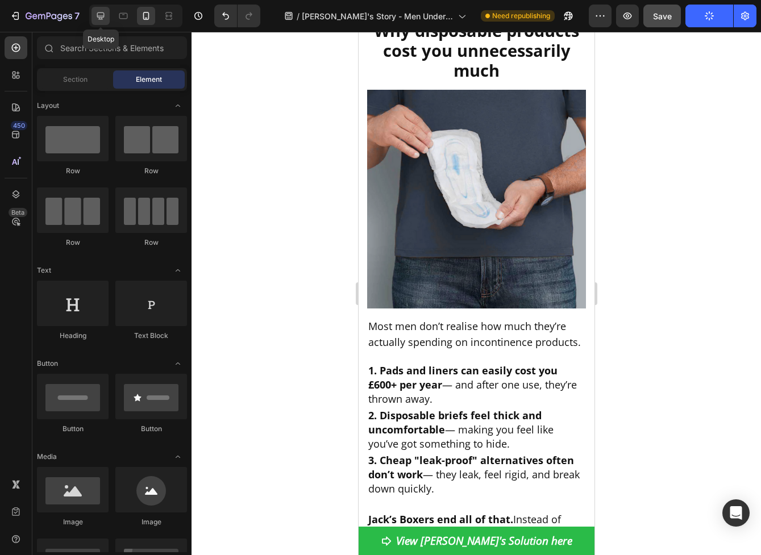
click at [98, 21] on icon at bounding box center [100, 15] width 11 height 11
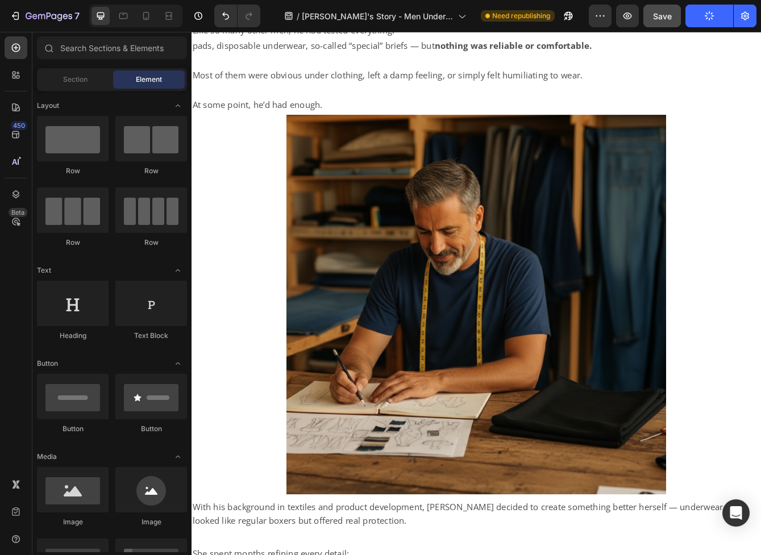
scroll to position [1386, 0]
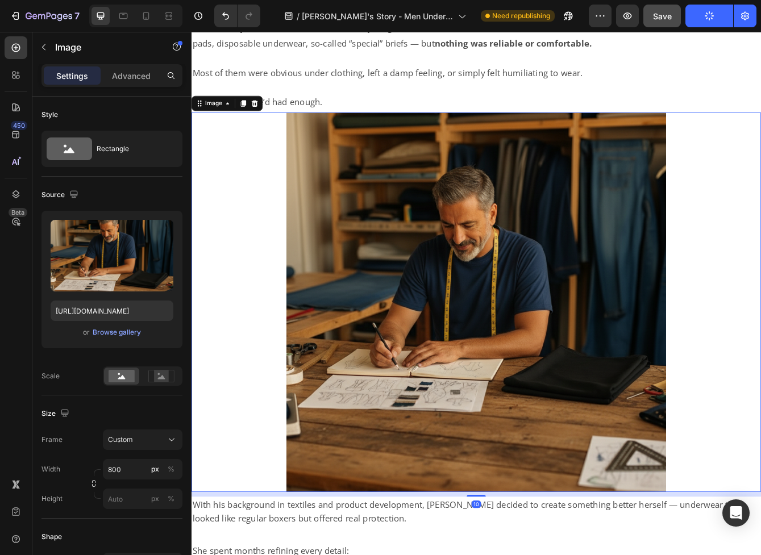
click at [476, 273] on img at bounding box center [532, 355] width 455 height 455
click at [117, 335] on div "Browse gallery" at bounding box center [117, 332] width 48 height 10
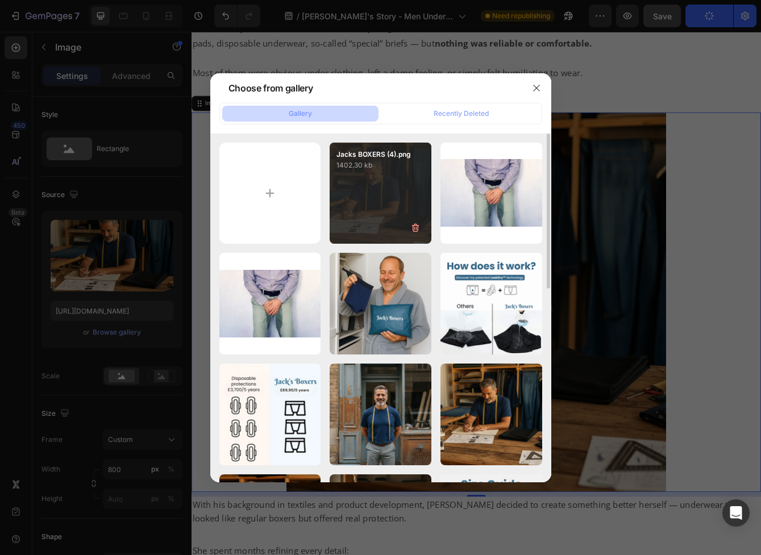
click at [371, 189] on div "Jacks BOXERS (4).png 1402.30 kb" at bounding box center [381, 194] width 102 height 102
type input "https://cdn.shopify.com/s/files/1/0690/6354/0925/files/gempages_557558675238028…"
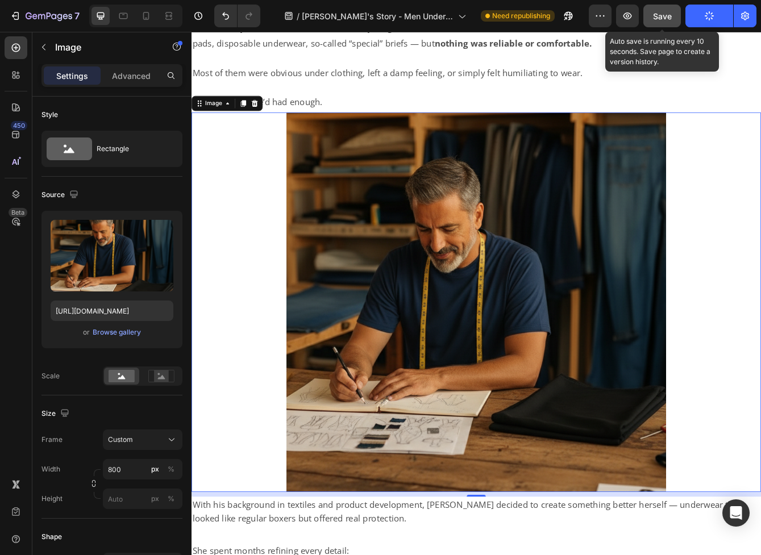
click at [660, 13] on span "Save" at bounding box center [662, 16] width 19 height 10
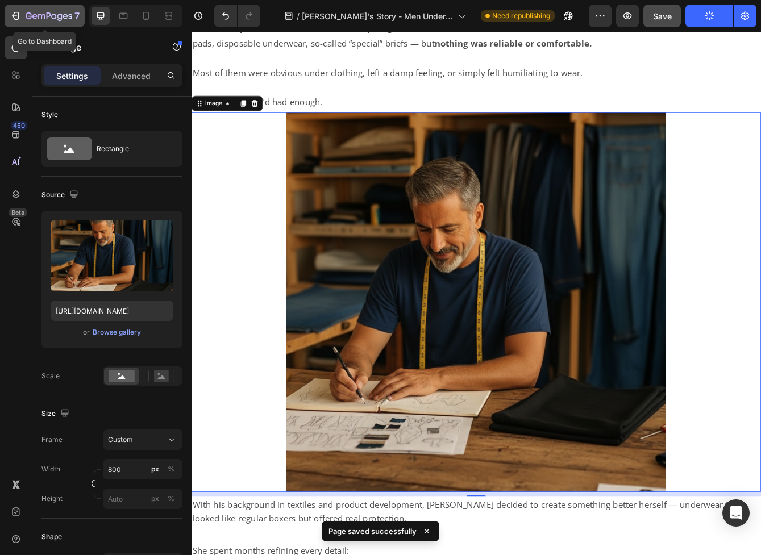
click at [26, 19] on icon "button" at bounding box center [49, 17] width 47 height 10
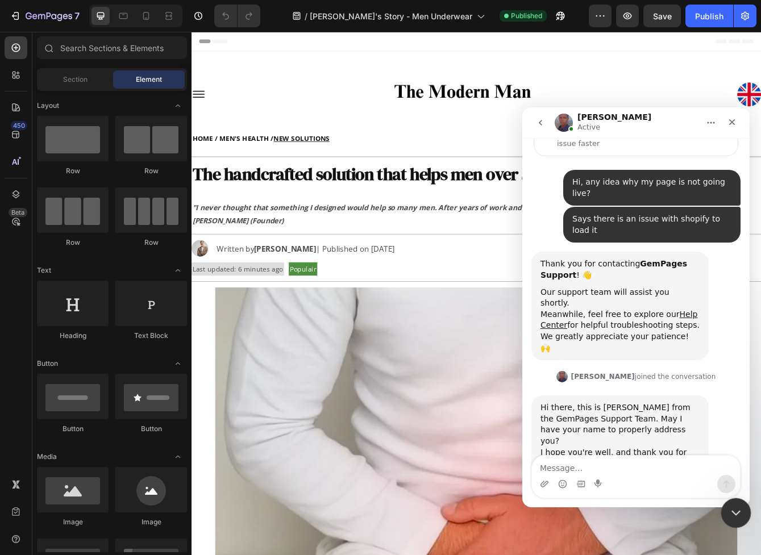
click at [739, 511] on icon "Close Intercom Messenger" at bounding box center [734, 512] width 14 height 14
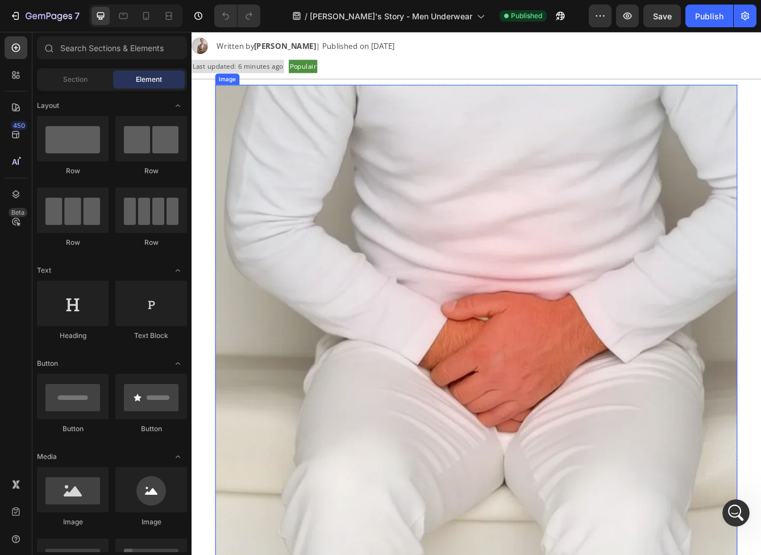
scroll to position [325, 0]
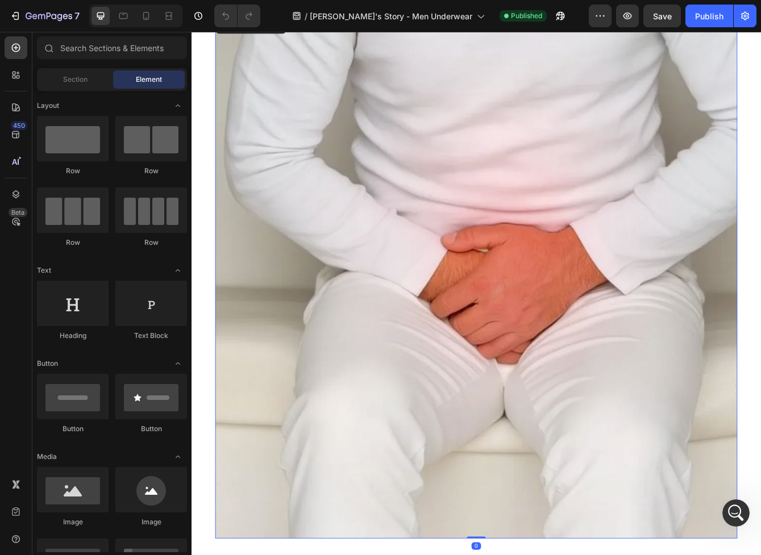
click at [695, 359] on img at bounding box center [532, 326] width 625 height 625
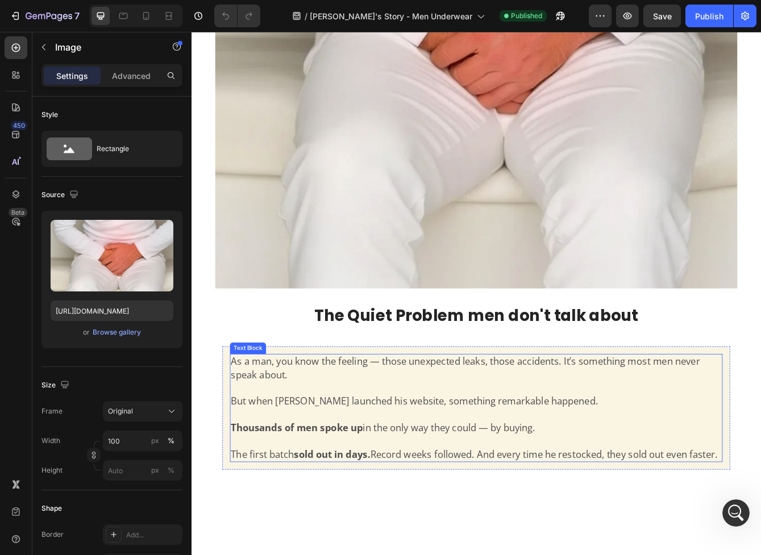
scroll to position [501, 0]
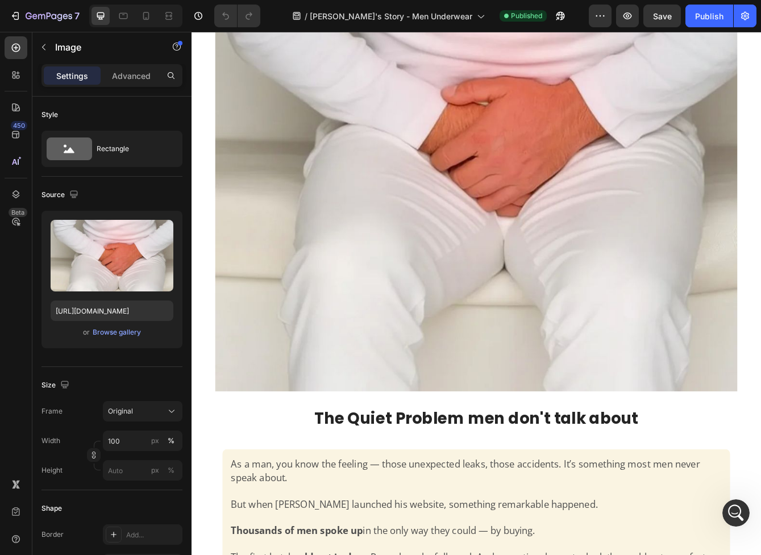
click at [384, 302] on img at bounding box center [532, 149] width 625 height 625
click at [125, 335] on div "Browse gallery" at bounding box center [117, 332] width 48 height 10
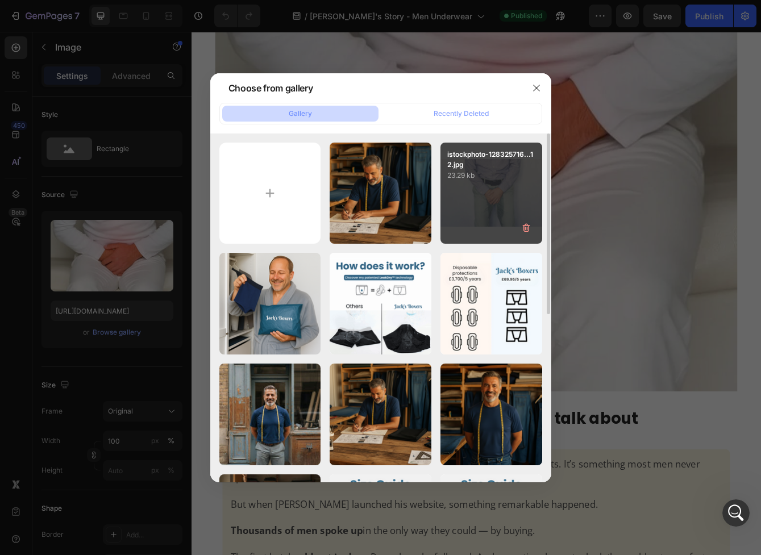
click at [465, 212] on div "istockphoto-128325716...12.jpg 23.29 kb" at bounding box center [491, 194] width 102 height 102
type input "[URL][DOMAIN_NAME]"
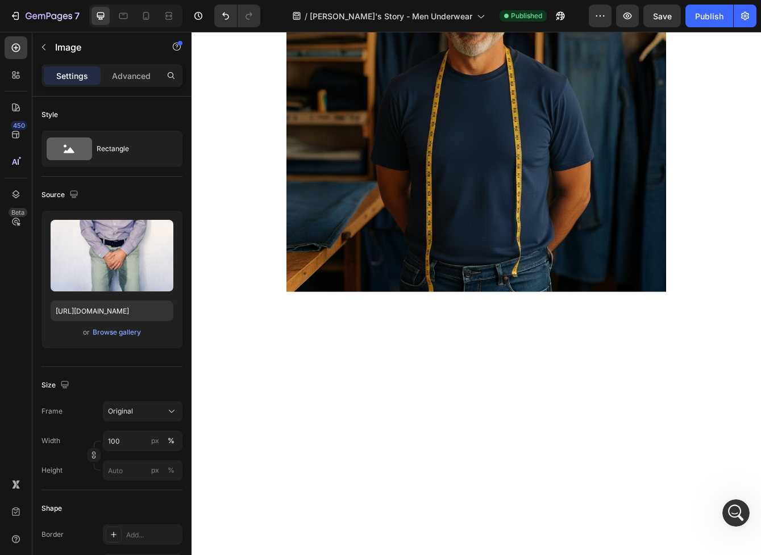
scroll to position [1276, 0]
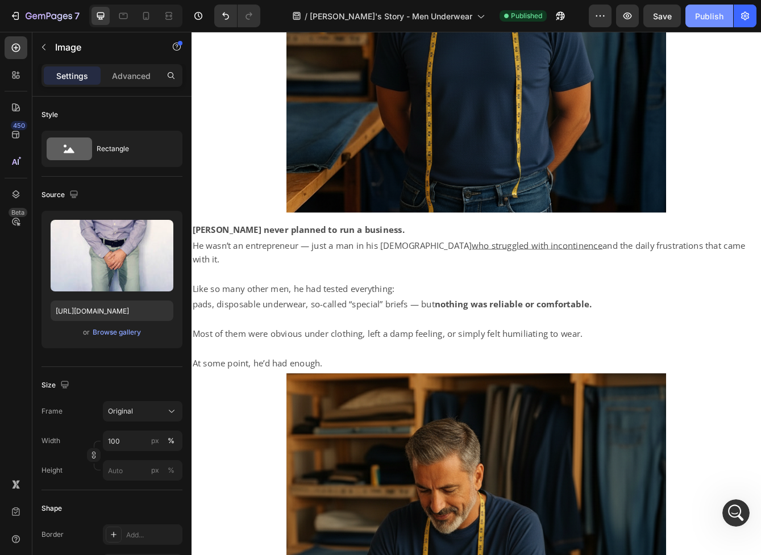
click at [712, 15] on div "Publish" at bounding box center [709, 16] width 28 height 12
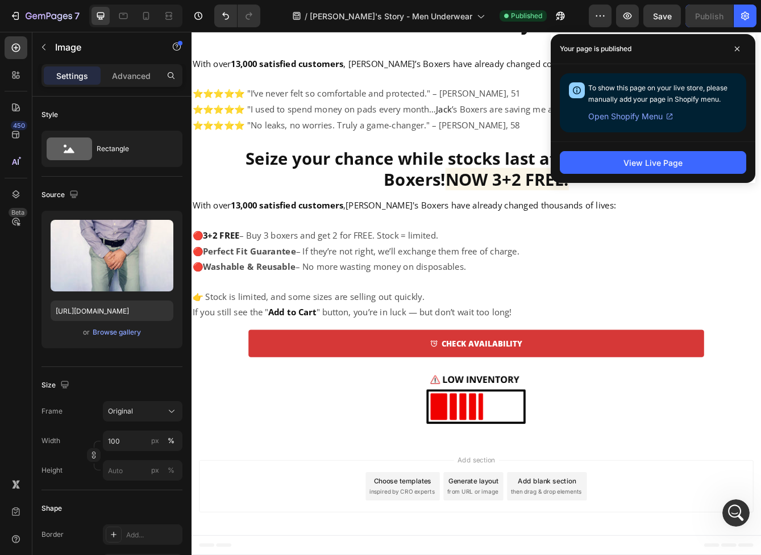
scroll to position [4494, 0]
click at [152, 16] on div at bounding box center [146, 16] width 18 height 18
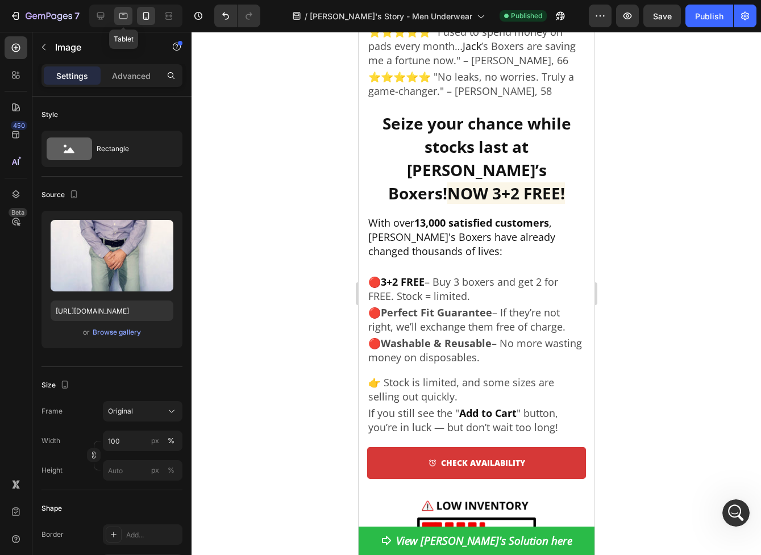
click at [122, 14] on icon at bounding box center [123, 14] width 3 height 1
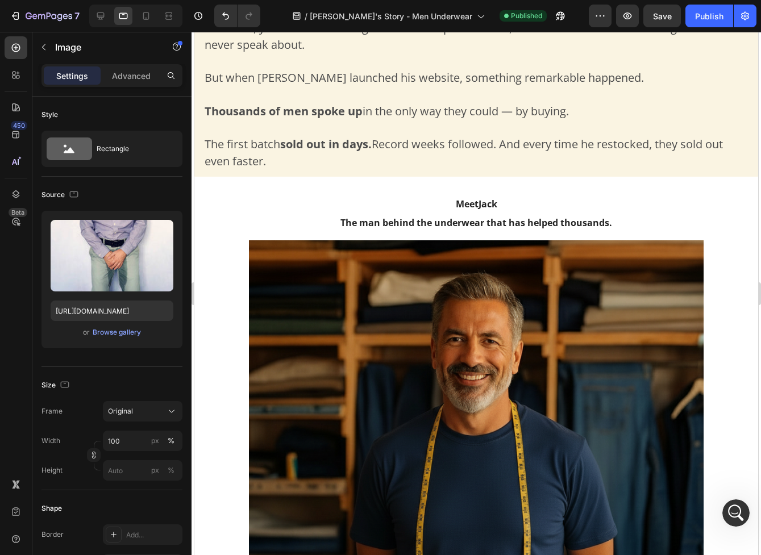
scroll to position [518, 0]
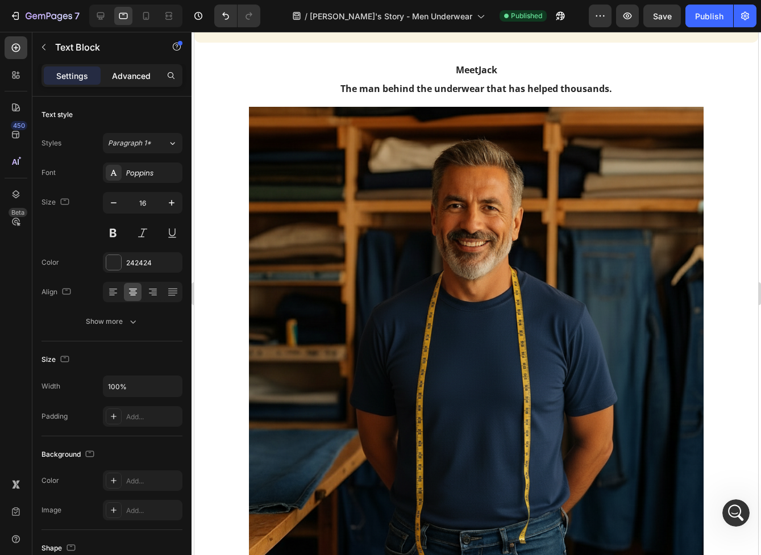
click at [141, 79] on p "Advanced" at bounding box center [131, 76] width 39 height 12
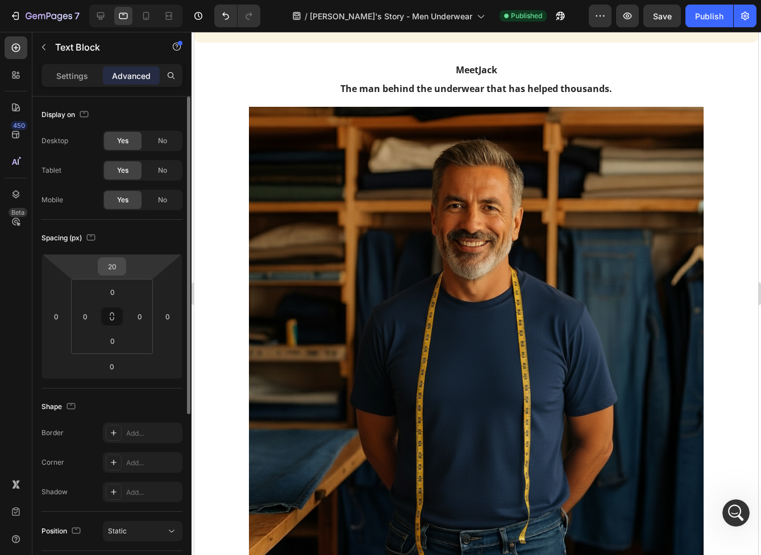
click at [118, 263] on input "20" at bounding box center [112, 266] width 23 height 17
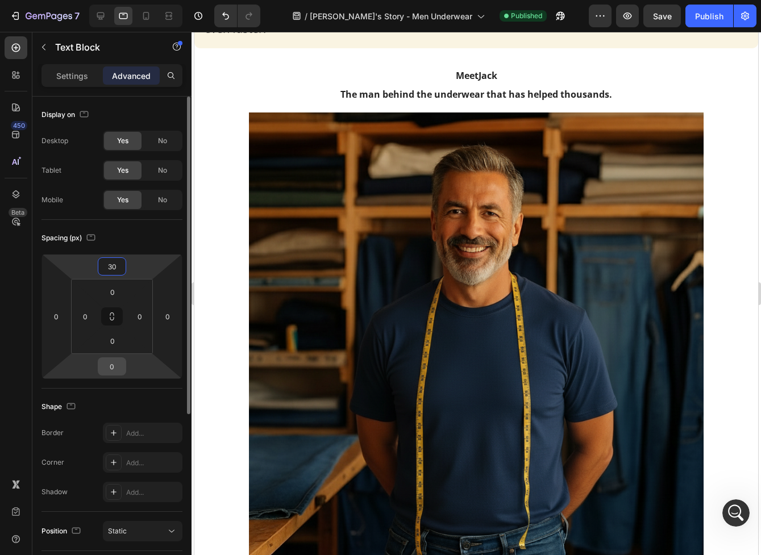
type input "30"
click at [113, 372] on input "0" at bounding box center [112, 366] width 23 height 17
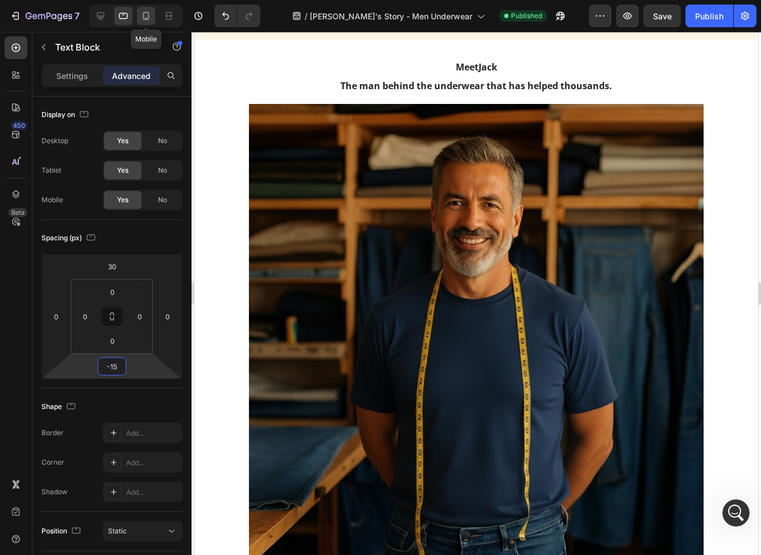
type input "-15"
click at [144, 13] on icon at bounding box center [145, 15] width 11 height 11
type input "10"
type input "0"
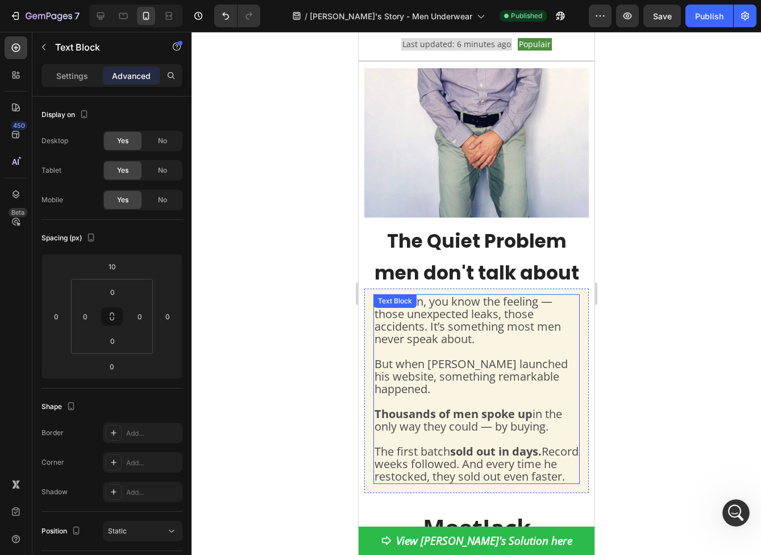
scroll to position [265, 0]
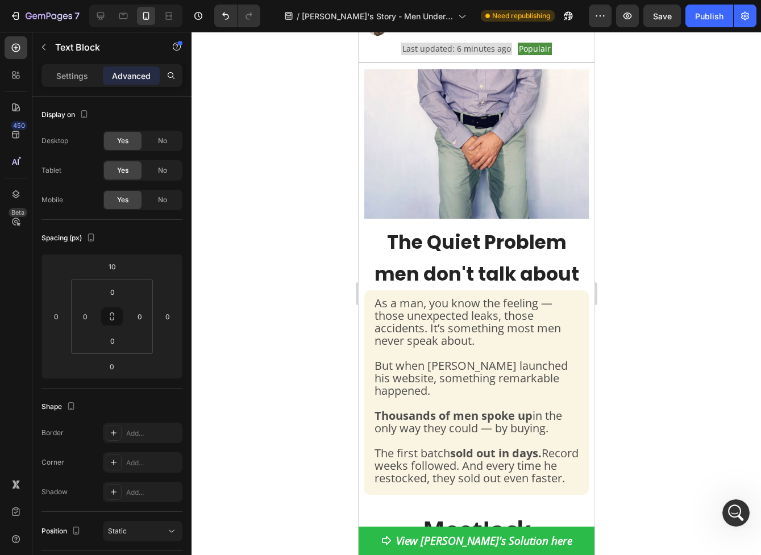
click at [480, 248] on span "The Quiet Problem men don't talk about" at bounding box center [476, 258] width 205 height 59
click at [479, 248] on span "The Quiet Problem men don't talk about" at bounding box center [476, 258] width 205 height 59
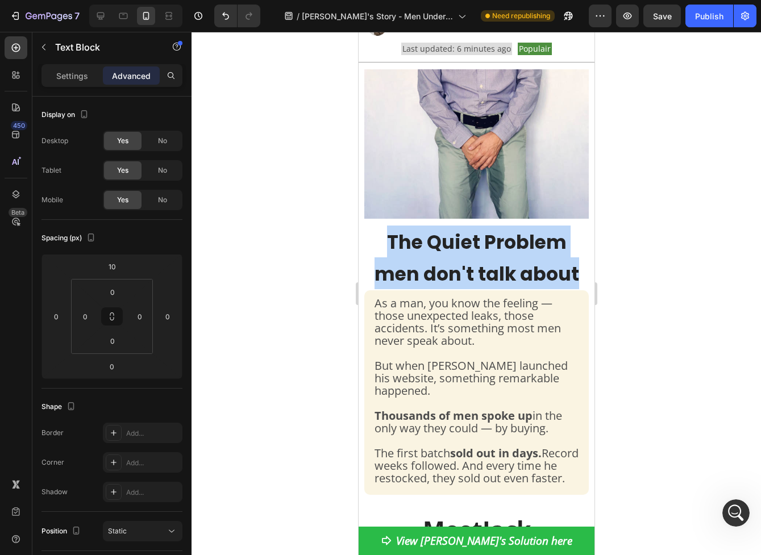
click at [479, 248] on span "The Quiet Problem men don't talk about" at bounding box center [476, 258] width 205 height 59
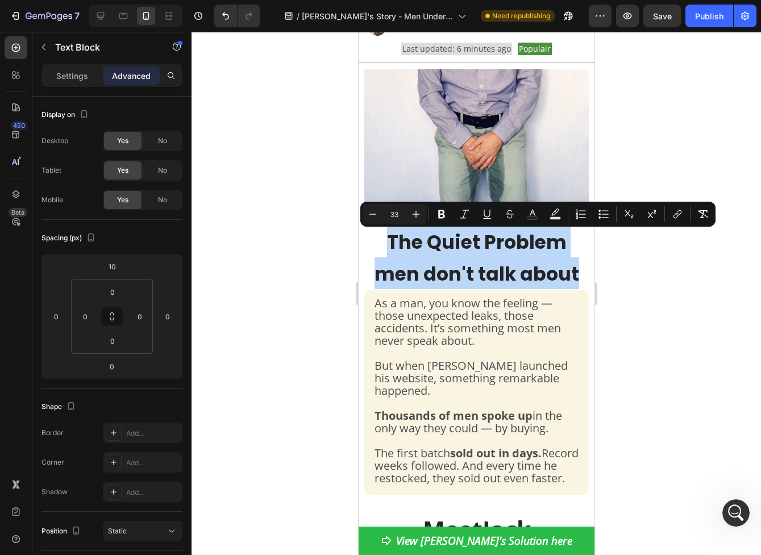
copy span "The Quiet Problem men don't talk about"
click at [390, 278] on span "The Quiet Problem men don't talk about" at bounding box center [476, 258] width 205 height 59
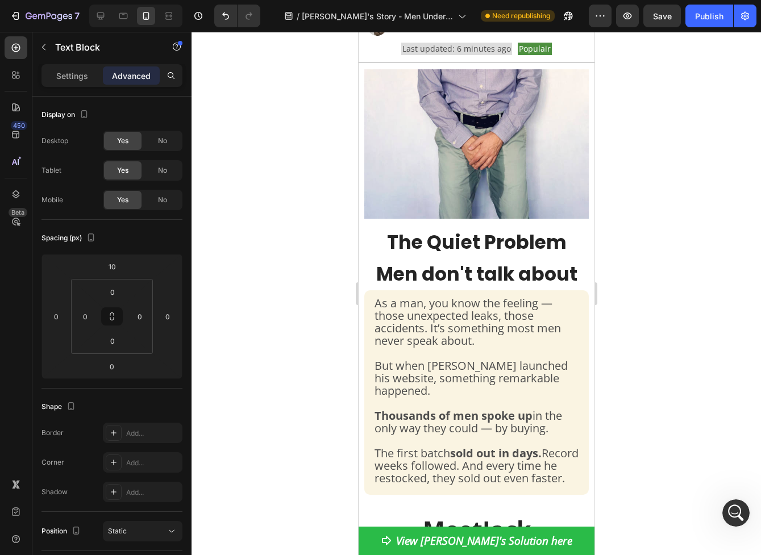
click at [417, 279] on span "The Quiet Problem Men don't talk about" at bounding box center [476, 258] width 201 height 59
click at [461, 276] on span "The Quiet Problem Men Don't talk about" at bounding box center [476, 258] width 202 height 59
click at [505, 276] on span "The Quiet Problem Men Don't Talk about" at bounding box center [475, 258] width 205 height 59
click at [539, 240] on span "The Quiet Problem Men Don't Talk About" at bounding box center [476, 258] width 206 height 59
click at [675, 261] on div at bounding box center [476, 293] width 569 height 523
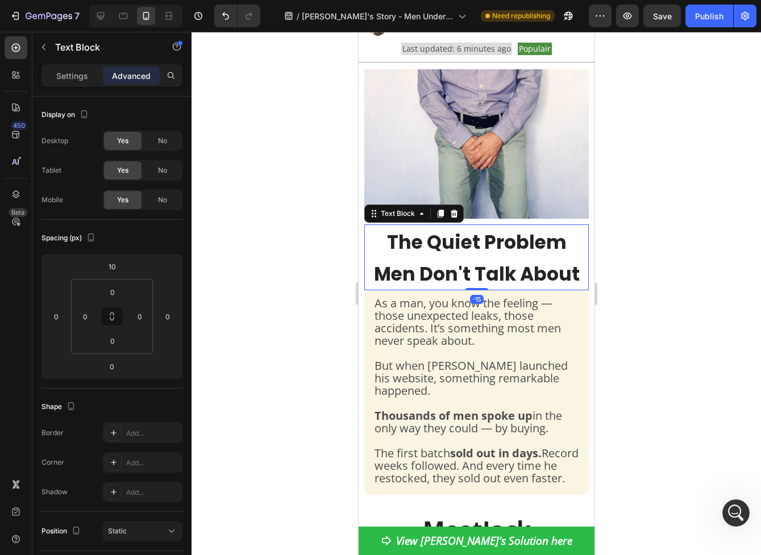
click at [480, 261] on p "The Quiet Problem Men Don't Talk About" at bounding box center [476, 258] width 222 height 64
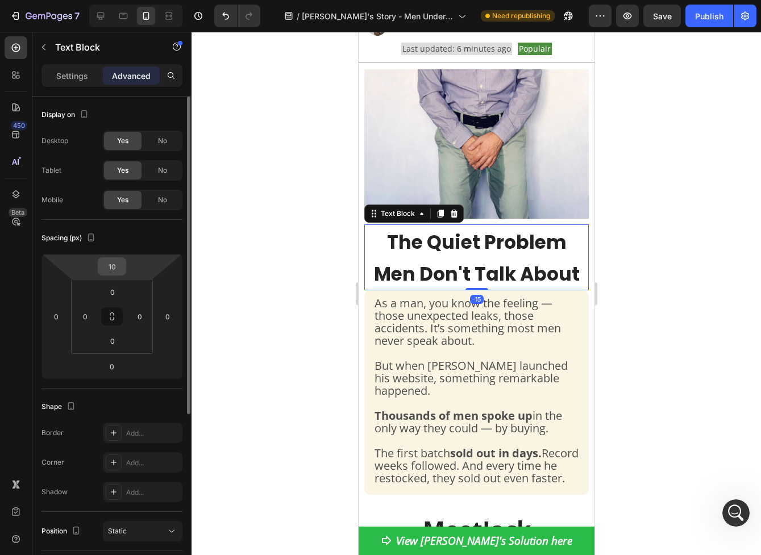
click at [122, 273] on div "10" at bounding box center [112, 266] width 28 height 18
click at [117, 267] on input "10" at bounding box center [112, 266] width 23 height 17
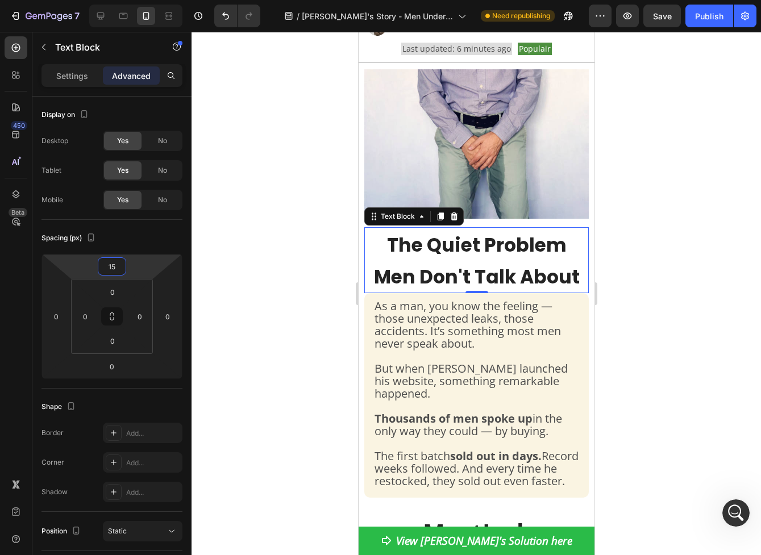
type input "15"
click at [290, 275] on div at bounding box center [476, 293] width 569 height 523
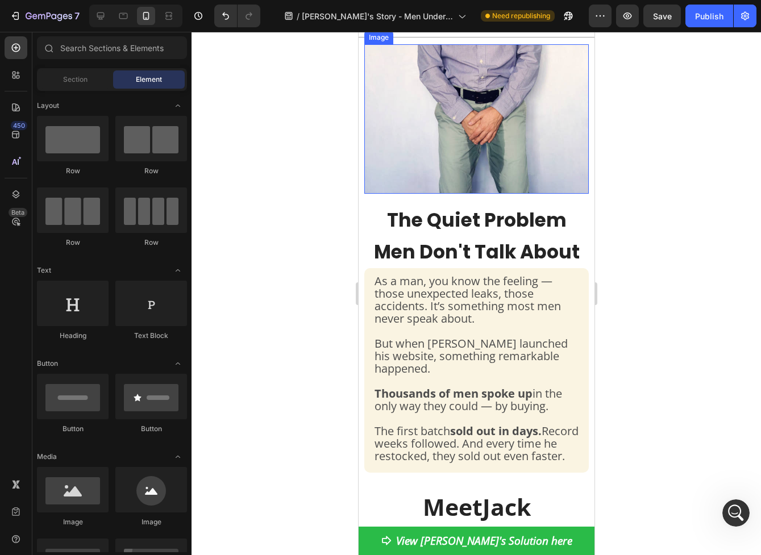
scroll to position [345, 0]
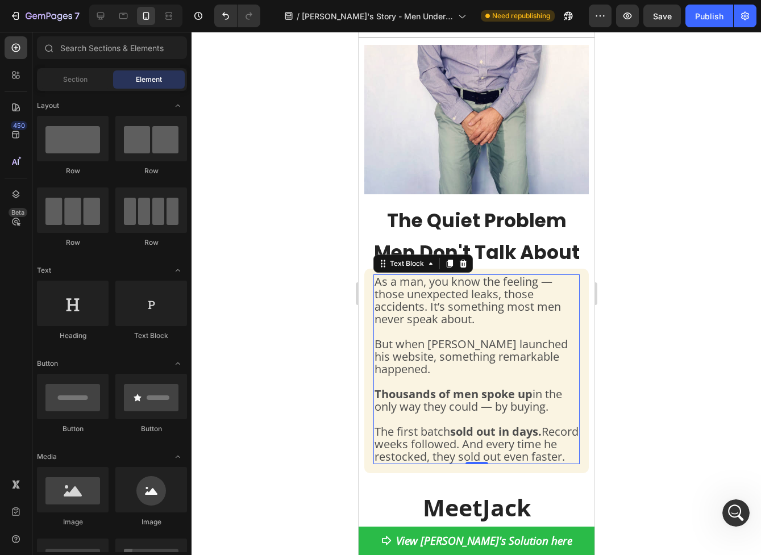
click at [450, 283] on span "As a man, you know the feeling — those unexpected leaks, those accidents. It’s …" at bounding box center [467, 300] width 186 height 53
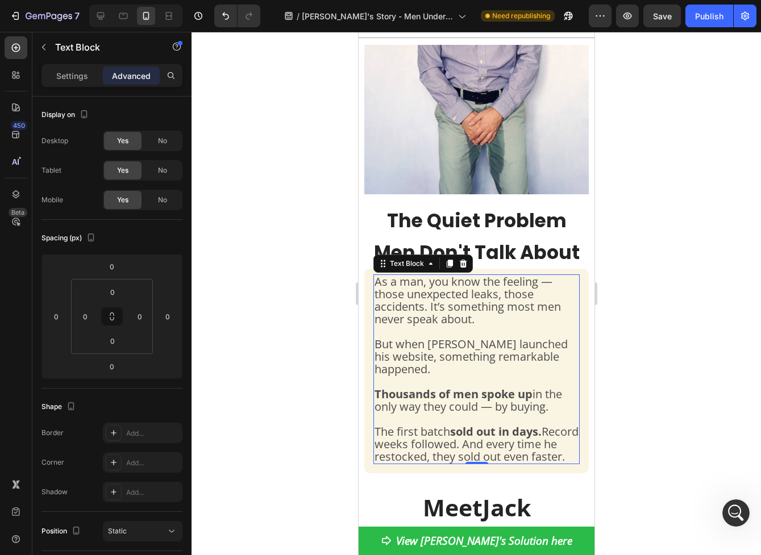
click at [442, 282] on span "As a man, you know the feeling — those unexpected leaks, those accidents. It’s …" at bounding box center [467, 300] width 186 height 53
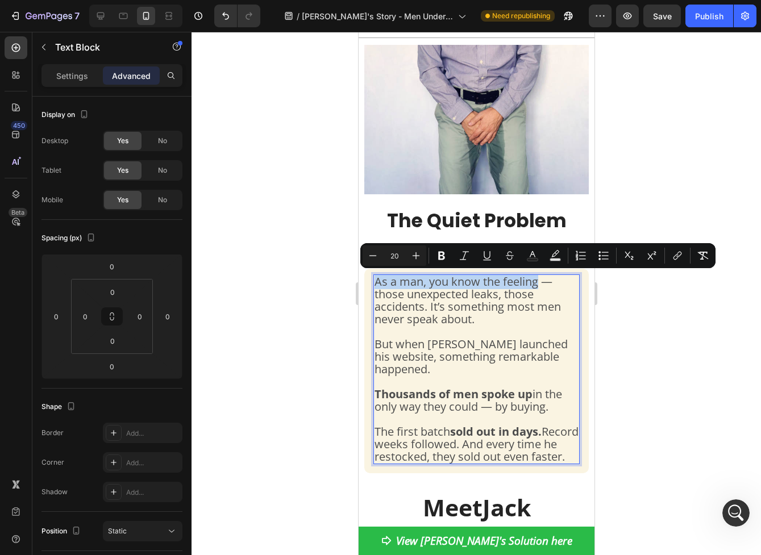
drag, startPoint x: 375, startPoint y: 285, endPoint x: 538, endPoint y: 284, distance: 163.1
click at [538, 284] on span "As a man, you know the feeling — those unexpected leaks, those accidents. It’s …" at bounding box center [467, 300] width 186 height 53
click at [437, 254] on icon "Editor contextual toolbar" at bounding box center [441, 255] width 11 height 11
click at [530, 344] on span "But when [PERSON_NAME] launched his website, something remarkable happened." at bounding box center [470, 356] width 193 height 40
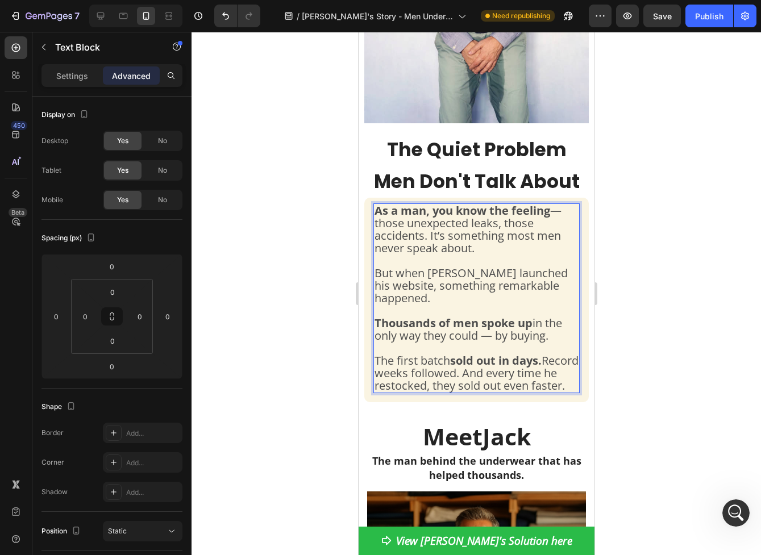
scroll to position [419, 0]
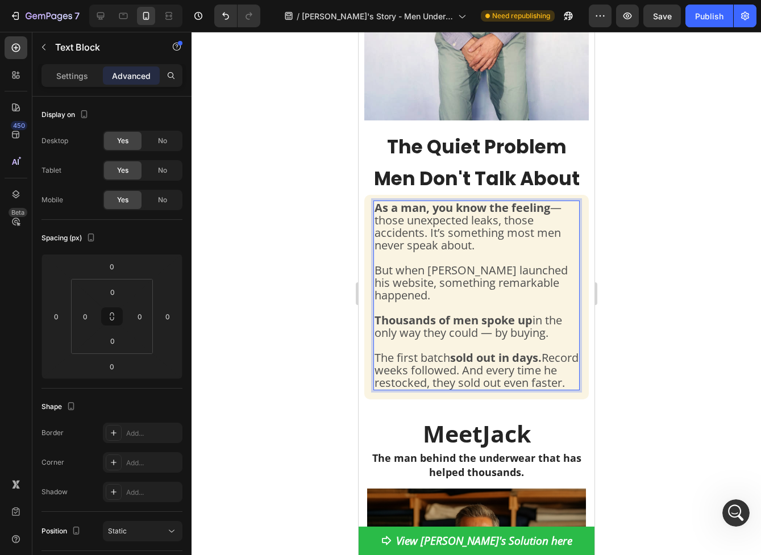
click at [686, 357] on div at bounding box center [476, 293] width 569 height 523
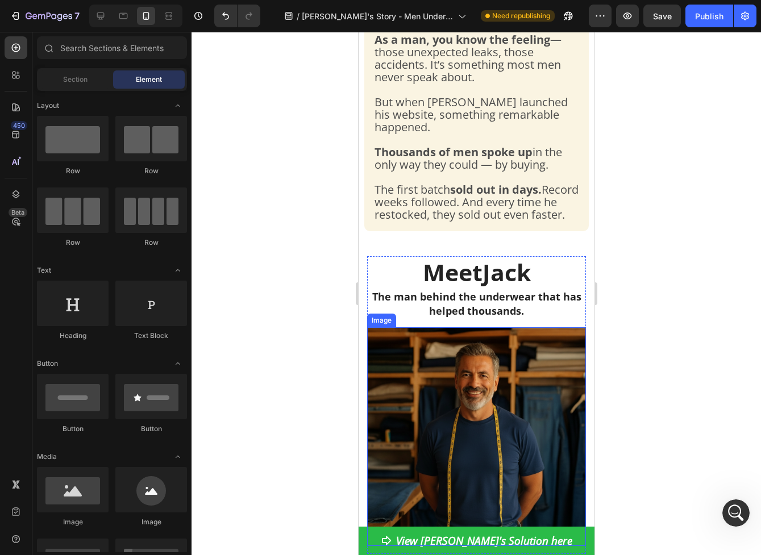
scroll to position [563, 0]
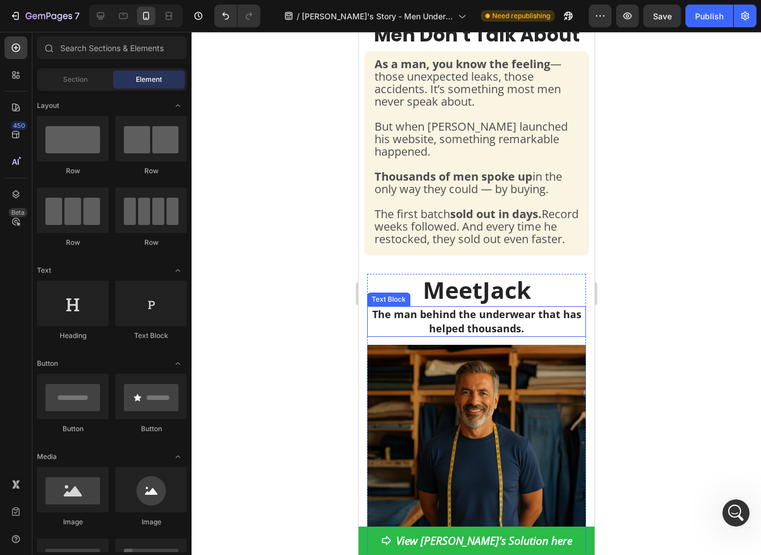
click at [484, 332] on p "The man behind the underwear that has helped thousands." at bounding box center [476, 321] width 217 height 28
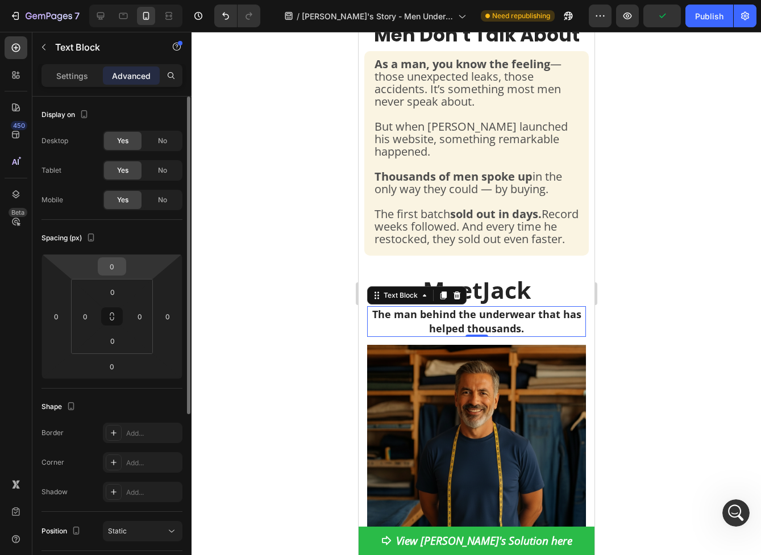
click at [122, 269] on input "0" at bounding box center [112, 266] width 23 height 17
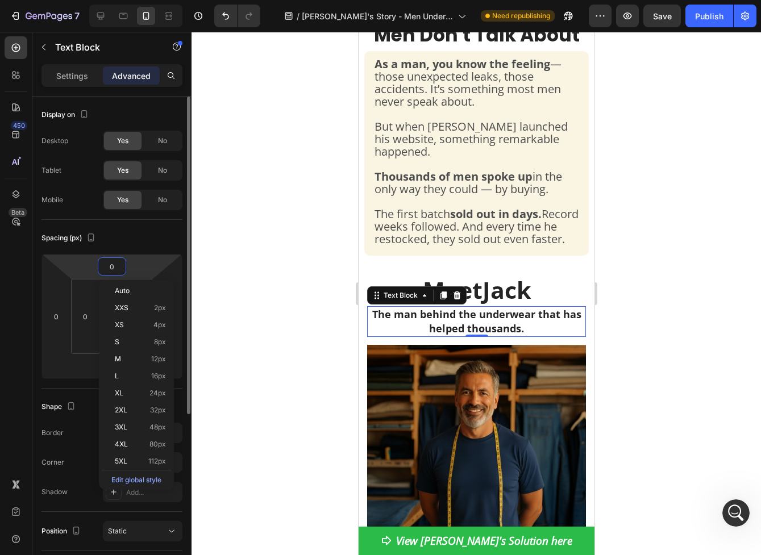
type input "5"
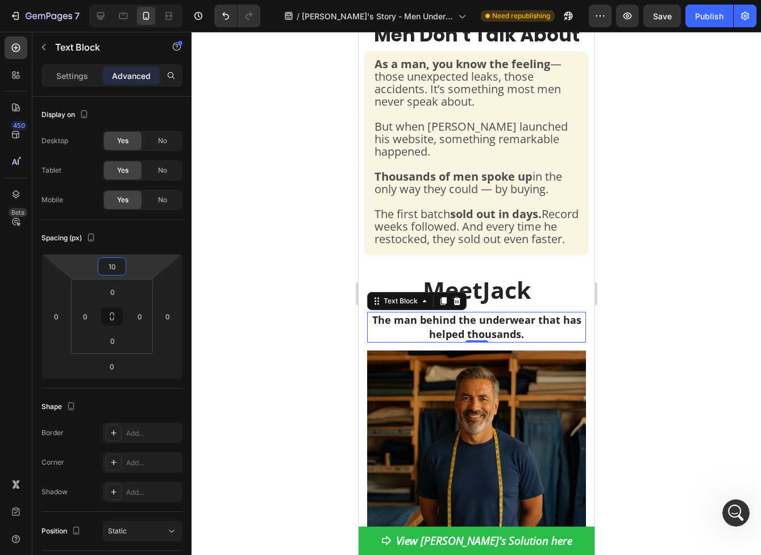
type input "10"
click at [686, 382] on div at bounding box center [476, 293] width 569 height 523
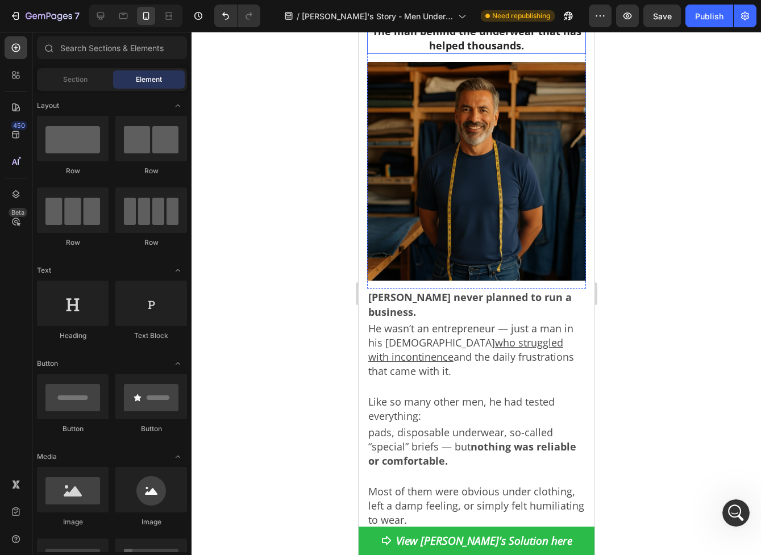
scroll to position [876, 0]
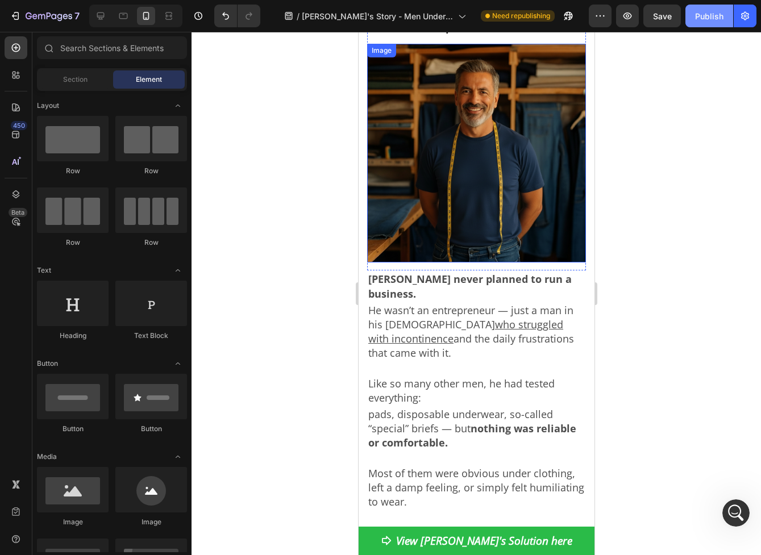
click at [713, 13] on div "Publish" at bounding box center [709, 16] width 28 height 12
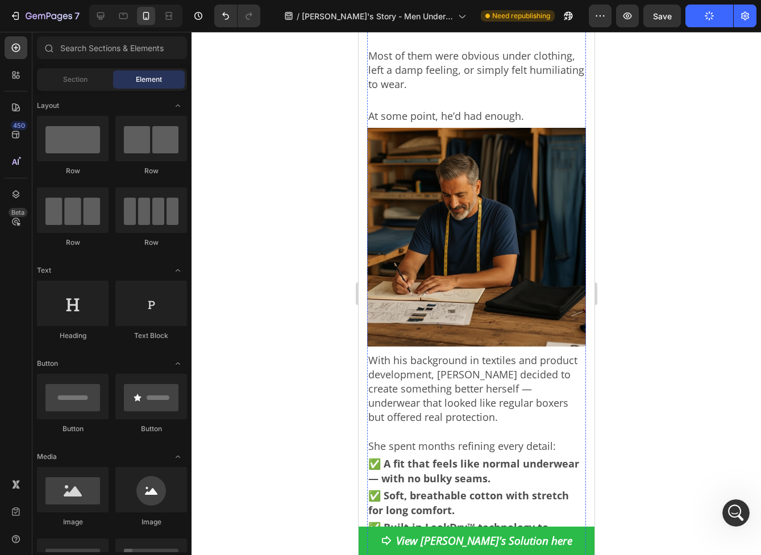
scroll to position [1344, 0]
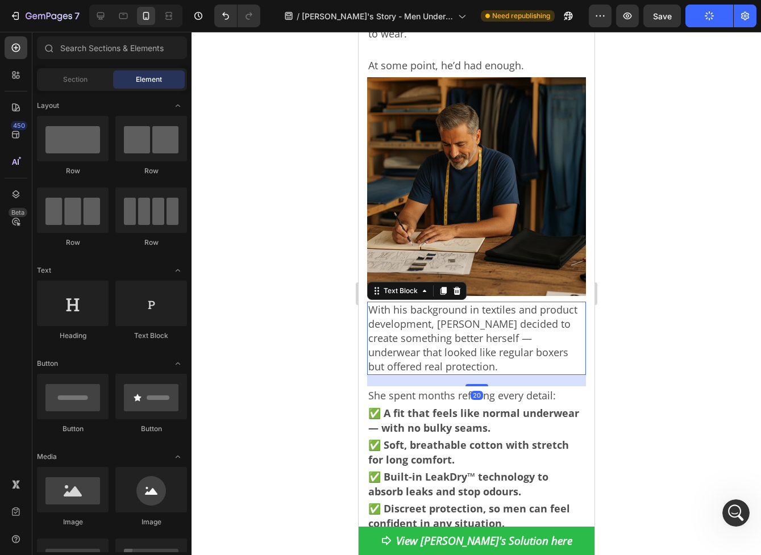
click at [445, 303] on p "With his background in textiles and product development, [PERSON_NAME] decided …" at bounding box center [476, 338] width 217 height 71
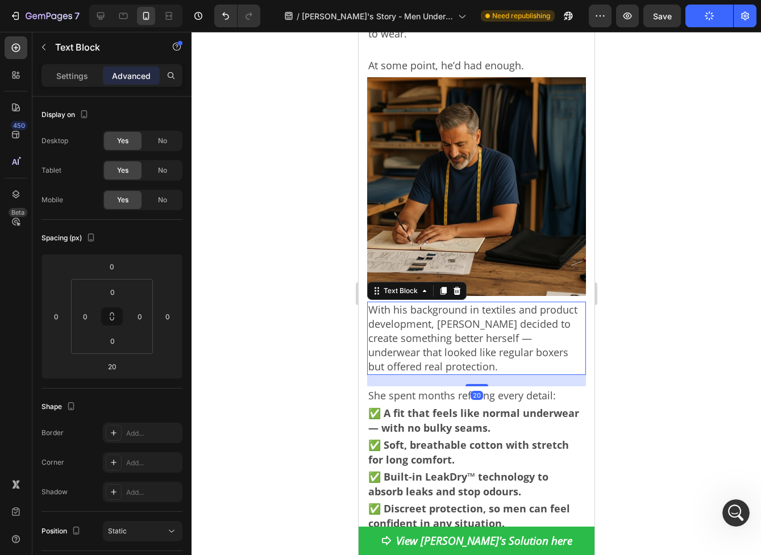
click at [436, 303] on p "With his background in textiles and product development, [PERSON_NAME] decided …" at bounding box center [476, 338] width 217 height 71
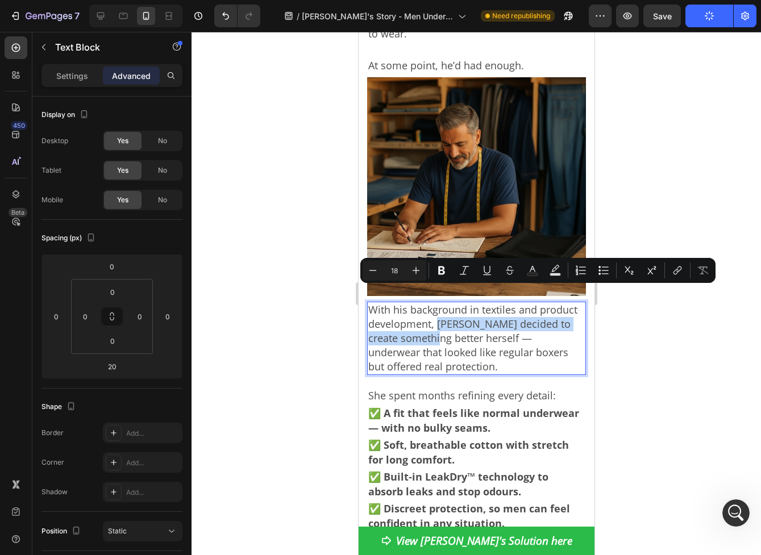
drag, startPoint x: 435, startPoint y: 298, endPoint x: 448, endPoint y: 311, distance: 18.1
click at [448, 311] on p "With his background in textiles and product development, [PERSON_NAME] decided …" at bounding box center [476, 338] width 217 height 71
click at [440, 273] on icon "Editor contextual toolbar" at bounding box center [441, 271] width 7 height 9
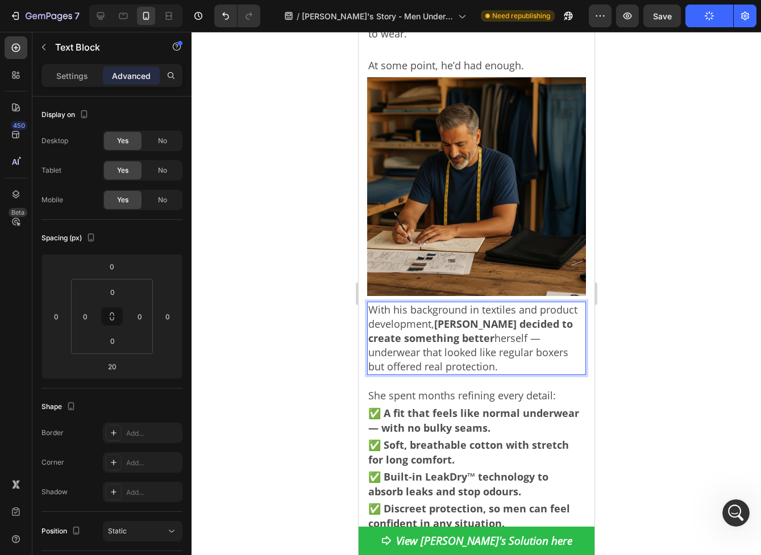
click at [469, 309] on p "With his background in textiles and product development, [PERSON_NAME] decided …" at bounding box center [476, 338] width 217 height 71
click at [475, 311] on p "With his background in textiles and product development, [PERSON_NAME] decided …" at bounding box center [476, 338] width 217 height 71
drag, startPoint x: 491, startPoint y: 311, endPoint x: 468, endPoint y: 311, distance: 23.3
click at [468, 312] on p "With his background in textiles and product development, [PERSON_NAME] decided …" at bounding box center [476, 338] width 217 height 71
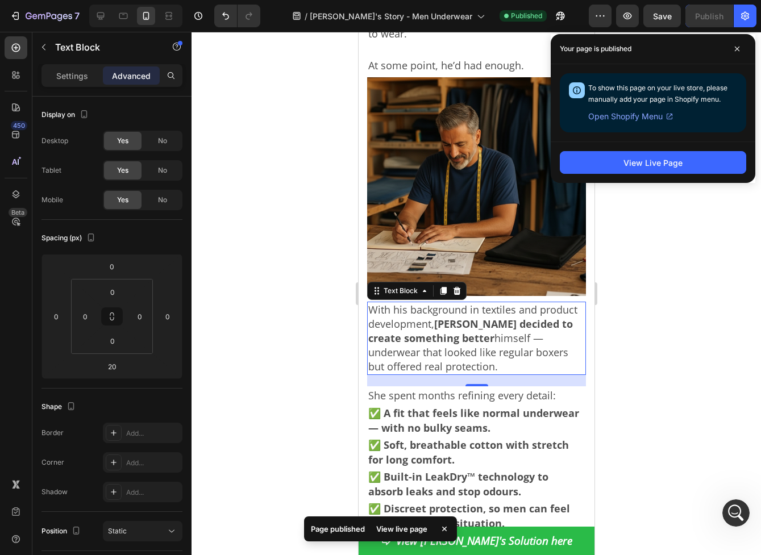
click at [634, 257] on div at bounding box center [476, 293] width 569 height 523
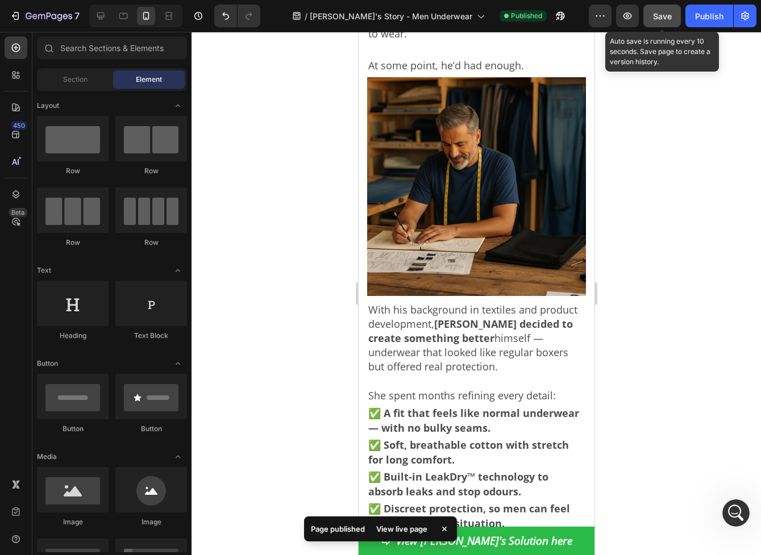
click at [668, 23] on button "Save" at bounding box center [662, 16] width 38 height 23
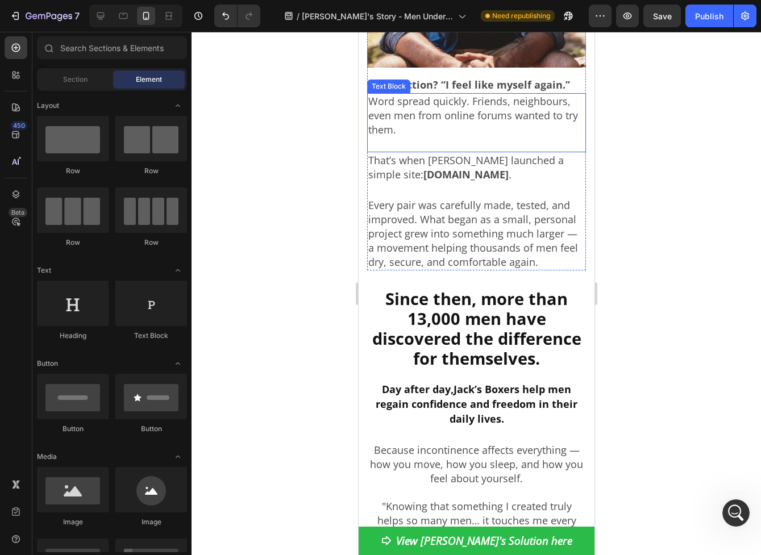
scroll to position [2166, 0]
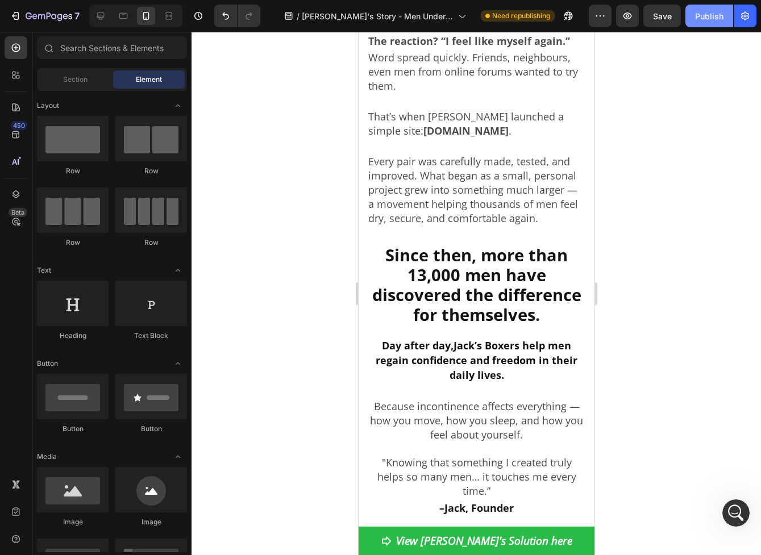
click at [719, 15] on div "Publish" at bounding box center [709, 16] width 28 height 12
